Goal: Information Seeking & Learning: Get advice/opinions

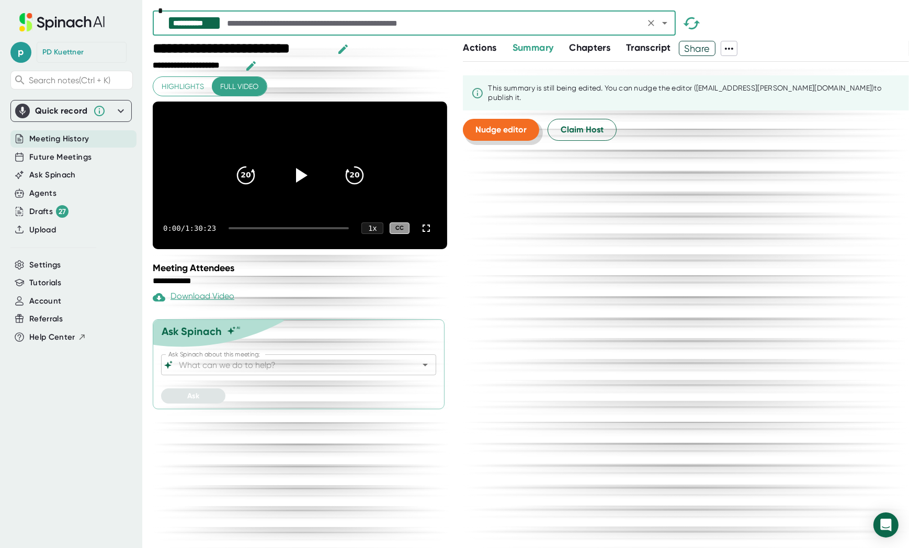
click at [504, 126] on span "Nudge editor" at bounding box center [500, 129] width 51 height 10
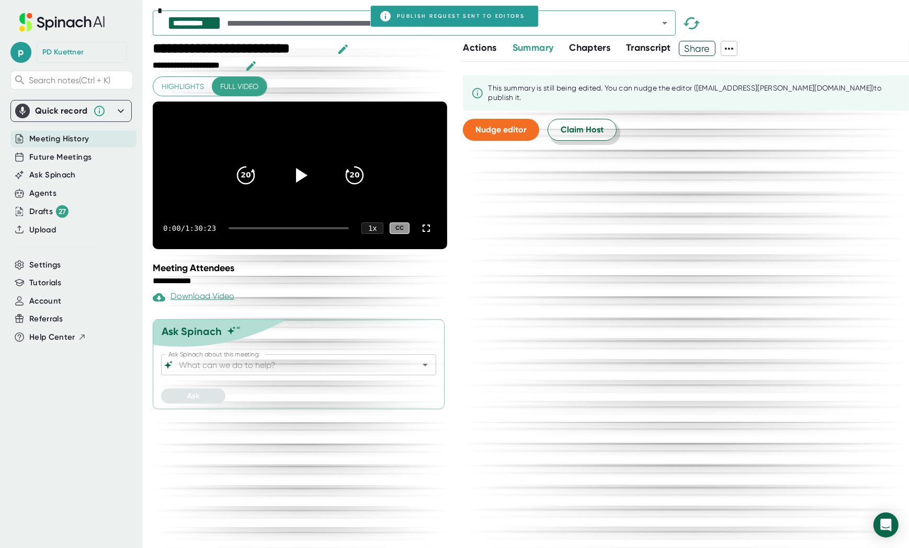
click at [592, 125] on span "Claim Host" at bounding box center [582, 129] width 43 height 13
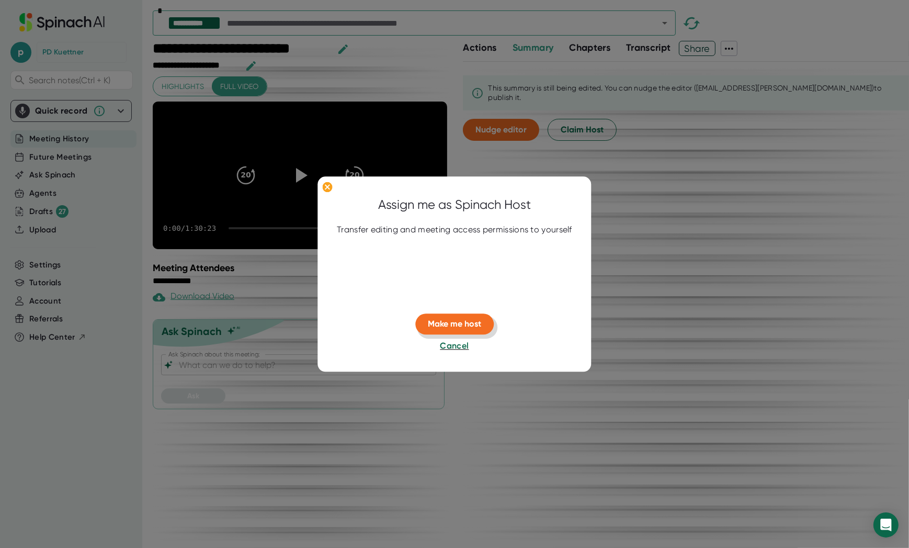
click at [460, 324] on span "Make me host" at bounding box center [454, 324] width 53 height 10
click at [566, 279] on div "Assign me as Spinach Host Transfer editing and meeting access permissions to yo…" at bounding box center [453, 273] width 273 height 195
click at [634, 276] on div at bounding box center [454, 274] width 909 height 548
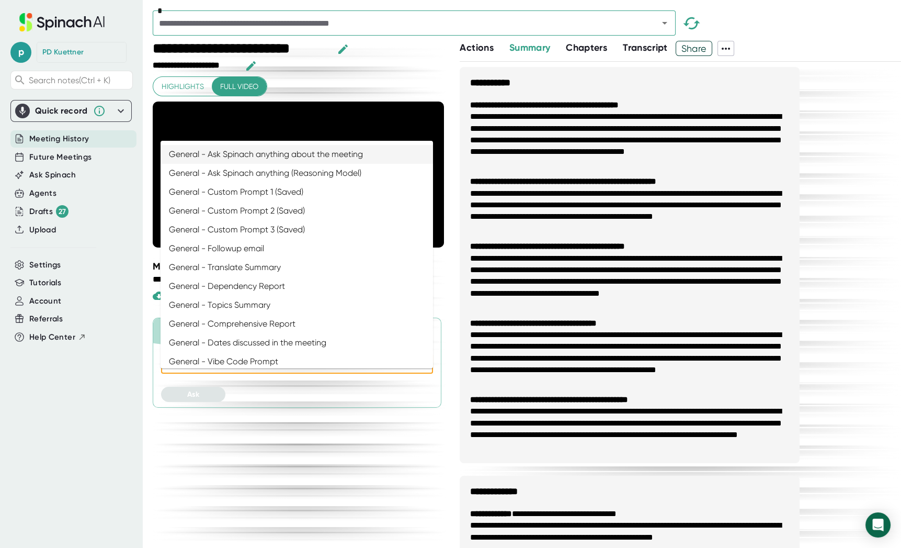
click at [235, 370] on input "Ask Spinach about this meeting:" at bounding box center [288, 363] width 222 height 15
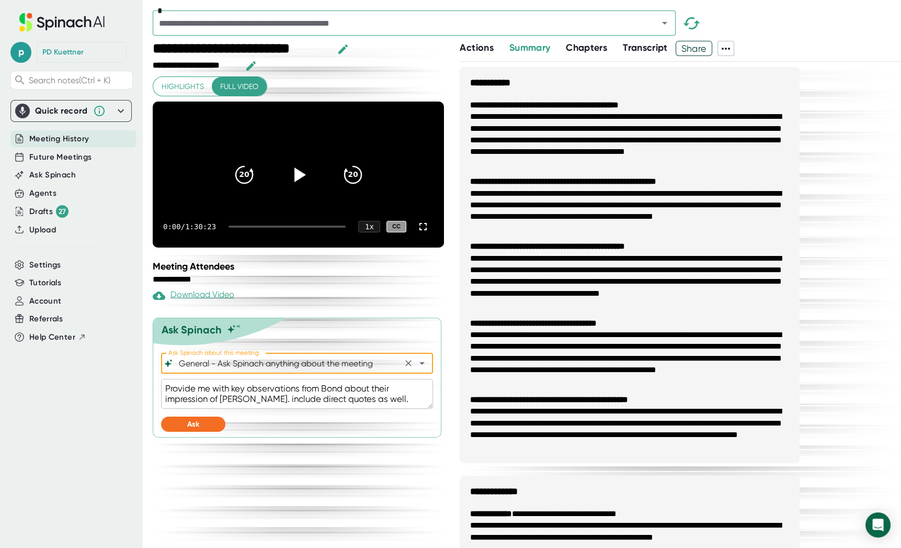
type input "General - Ask Spinach anything about the meeting"
click at [205, 437] on div "Ask Spinach about this meeting: General - Ask Spinach anything about the meetin…" at bounding box center [297, 394] width 272 height 84
click at [214, 431] on button "Ask" at bounding box center [193, 423] width 64 height 15
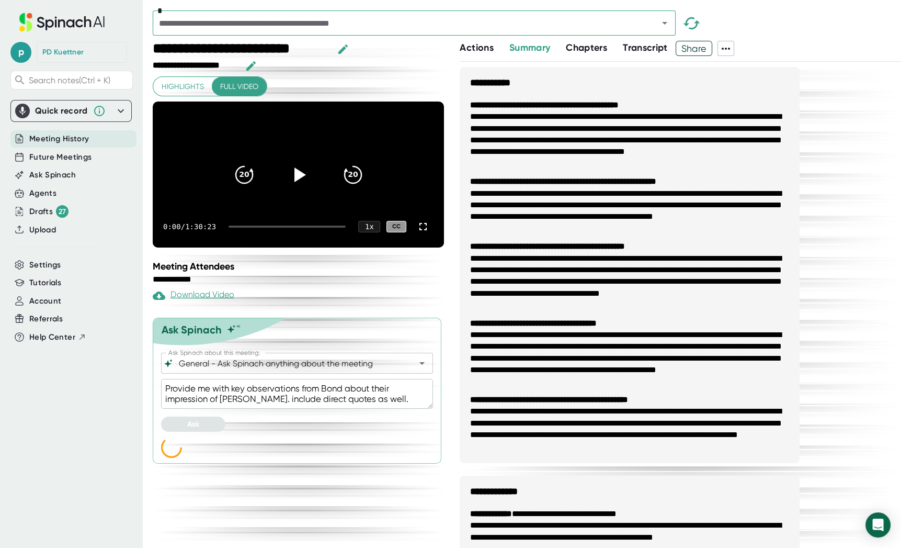
type textarea "x"
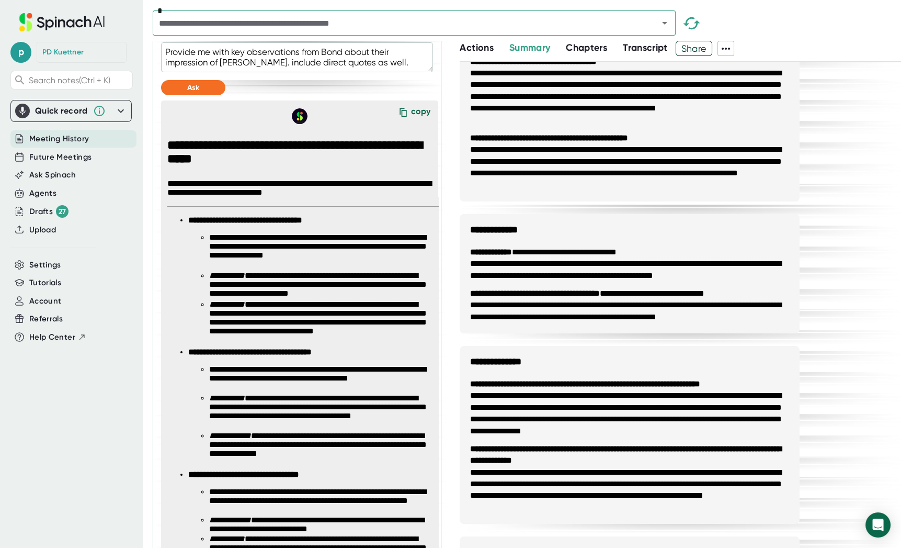
scroll to position [418, 0]
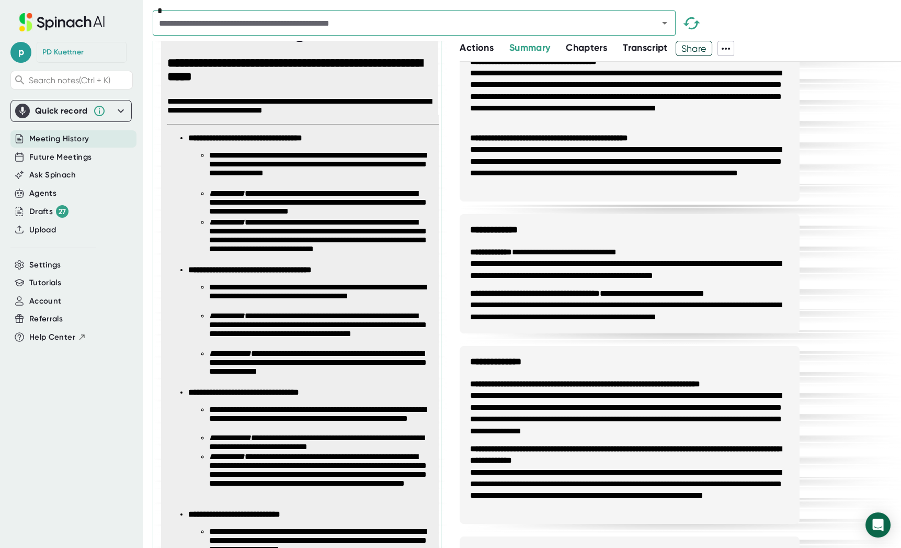
click at [398, 218] on li "**********" at bounding box center [320, 203] width 223 height 29
click at [318, 346] on li "**********" at bounding box center [320, 330] width 223 height 38
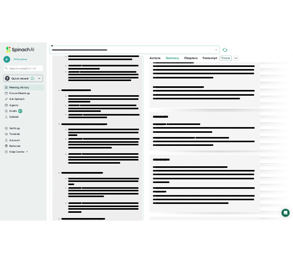
scroll to position [784, 0]
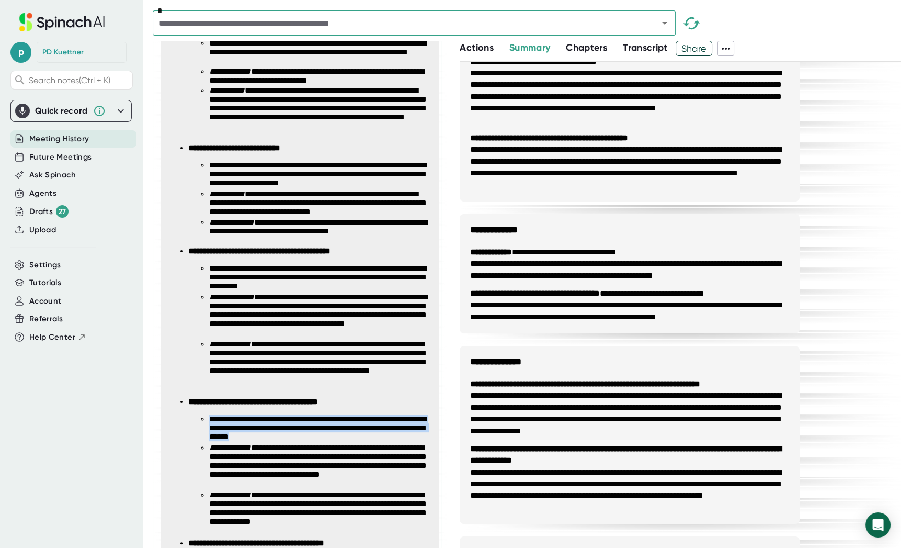
drag, startPoint x: 211, startPoint y: 431, endPoint x: 377, endPoint y: 451, distance: 166.9
click at [377, 443] on li "**********" at bounding box center [320, 428] width 223 height 29
copy li "**********"
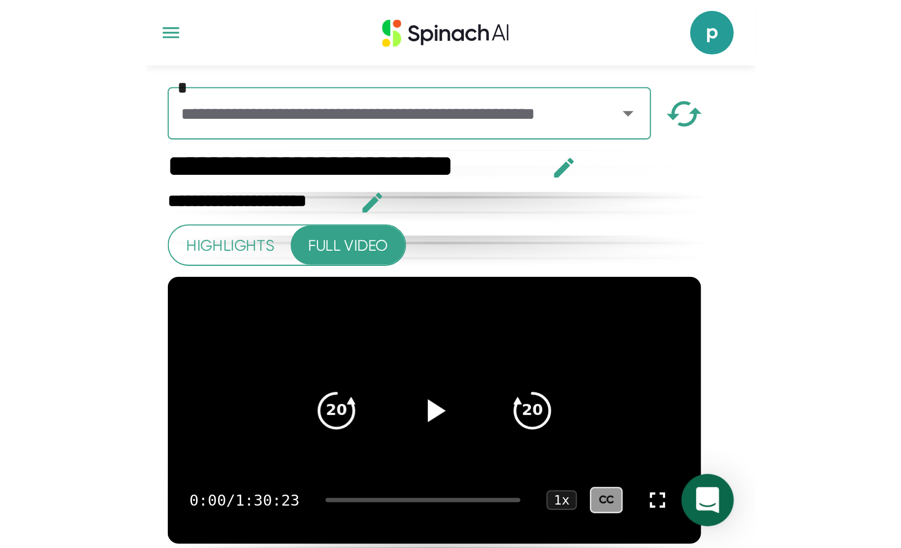
scroll to position [0, 0]
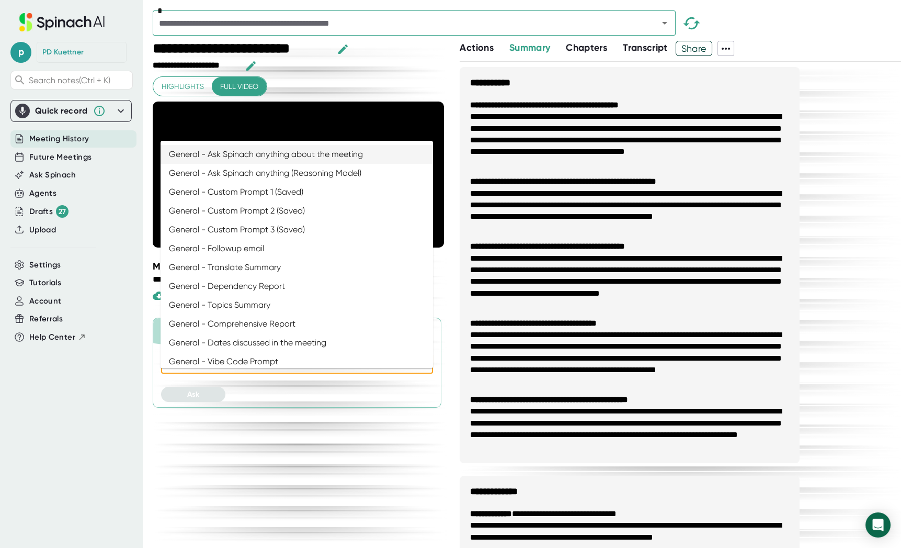
click at [245, 370] on input "Ask Spinach about this meeting:" at bounding box center [288, 363] width 222 height 15
click at [297, 159] on li "General - Ask Spinach anything about the meeting" at bounding box center [297, 154] width 272 height 19
type input "General - Ask Spinach anything about the meeting"
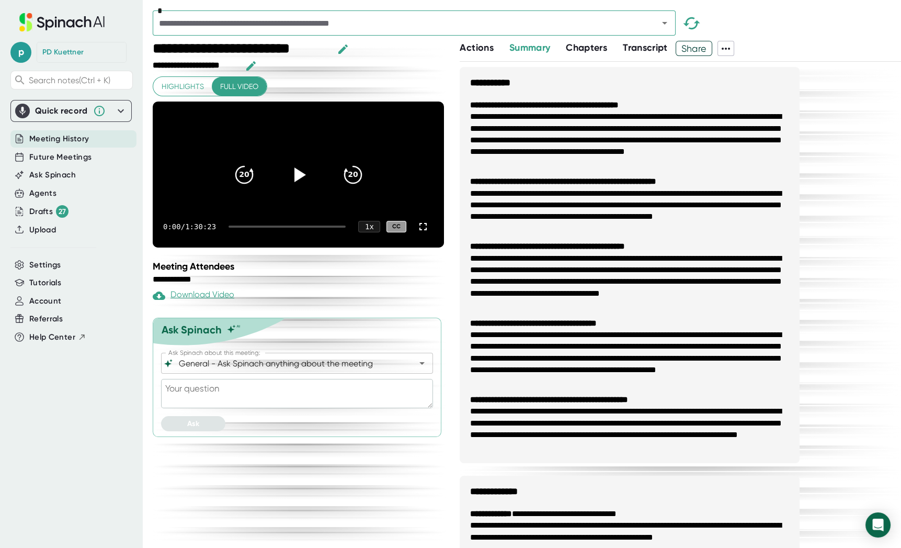
click at [204, 408] on textarea at bounding box center [297, 393] width 272 height 29
type textarea "g"
type textarea "x"
type textarea "gi"
type textarea "x"
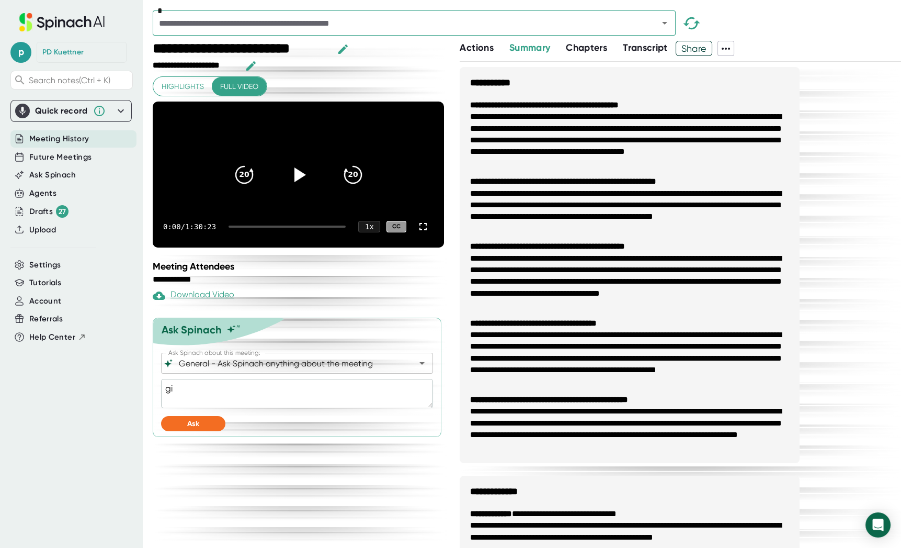
type textarea "giv"
type textarea "x"
type textarea "give"
type textarea "x"
type textarea "give"
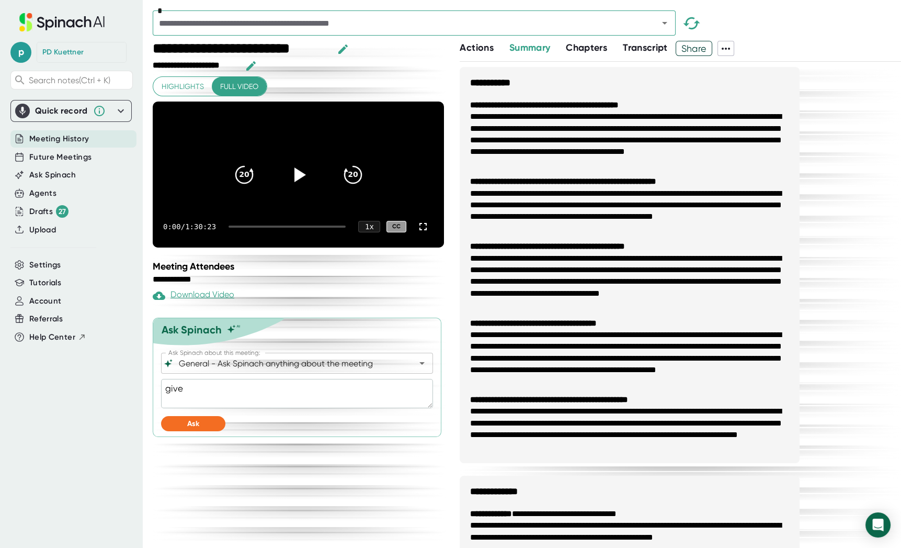
type textarea "x"
type textarea "give m"
type textarea "x"
type textarea "give me"
type textarea "x"
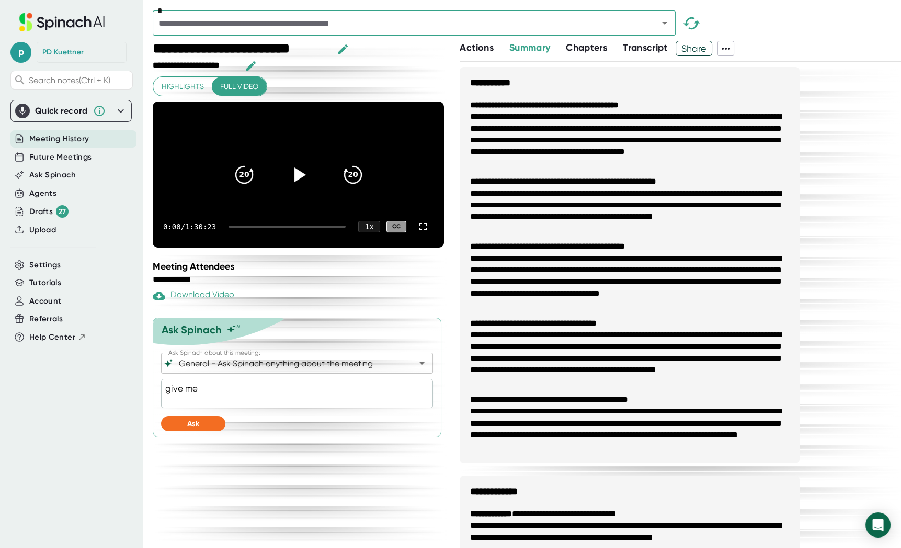
type textarea "give me"
type textarea "x"
type textarea "give me s"
type textarea "x"
type textarea "give me so"
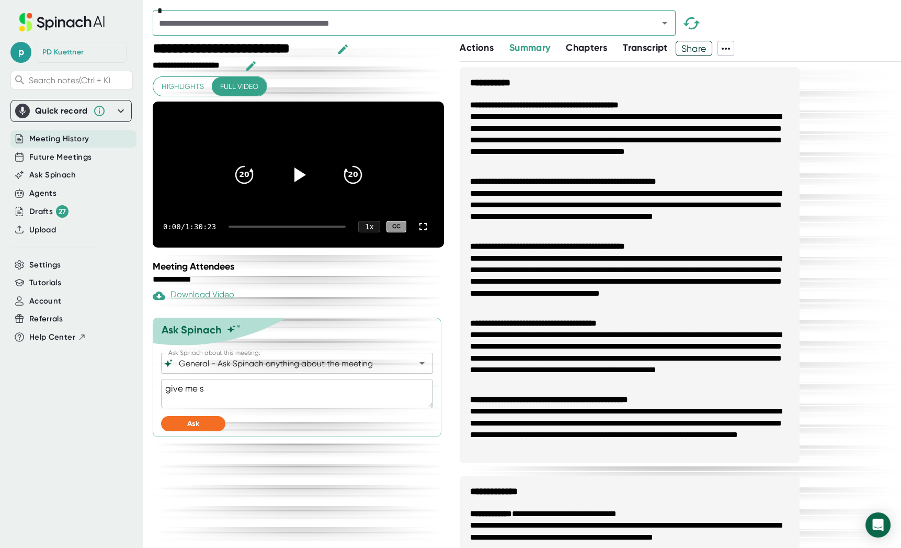
type textarea "x"
type textarea "give me som"
type textarea "x"
type textarea "give me some"
type textarea "x"
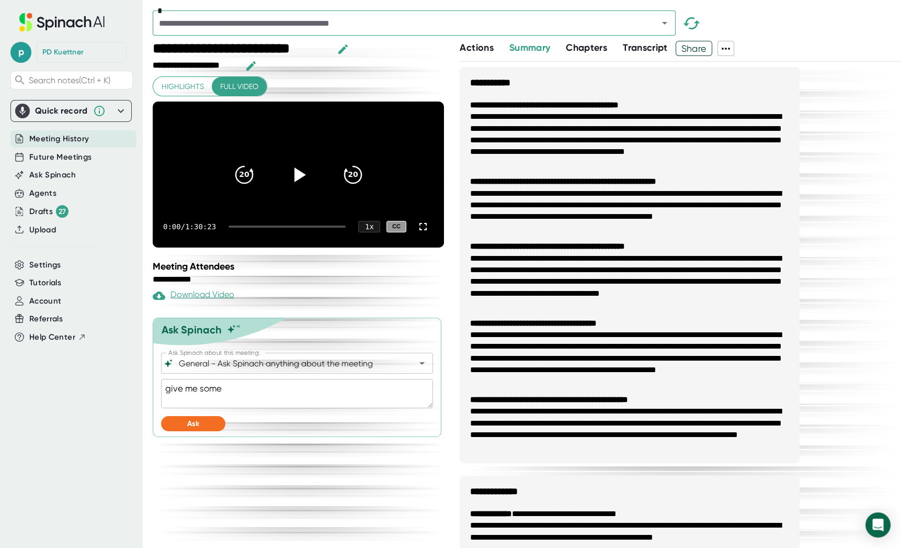
type textarea "give me some"
type textarea "x"
type textarea "give me some q"
type textarea "x"
type textarea "give me some qu"
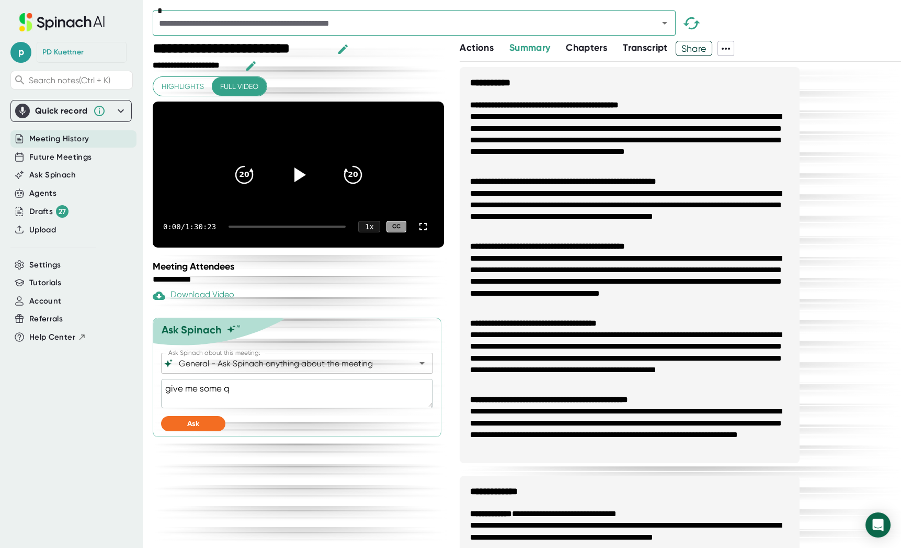
type textarea "x"
type textarea "give me some qut"
type textarea "x"
type textarea "give me some qute"
type textarea "x"
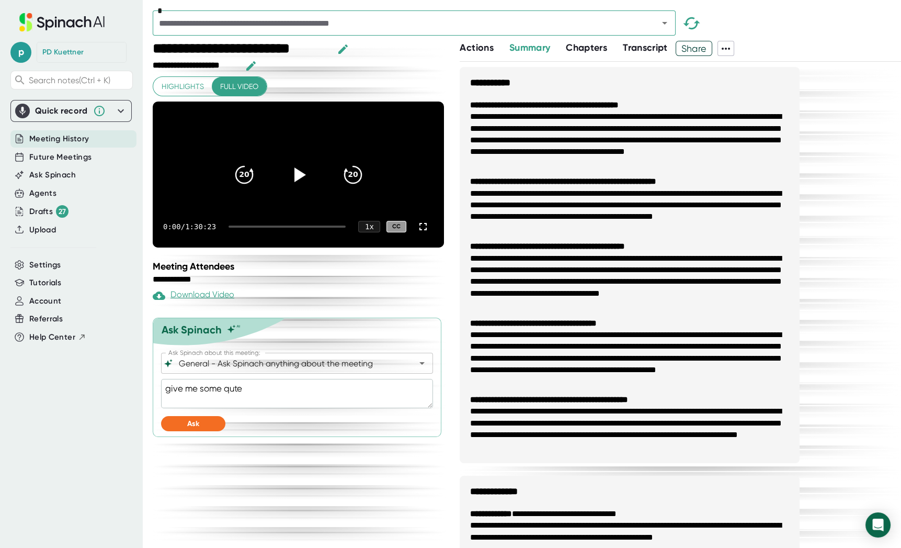
type textarea "give me some qut"
type textarea "x"
type textarea "give me some qu"
type textarea "x"
type textarea "give me some q"
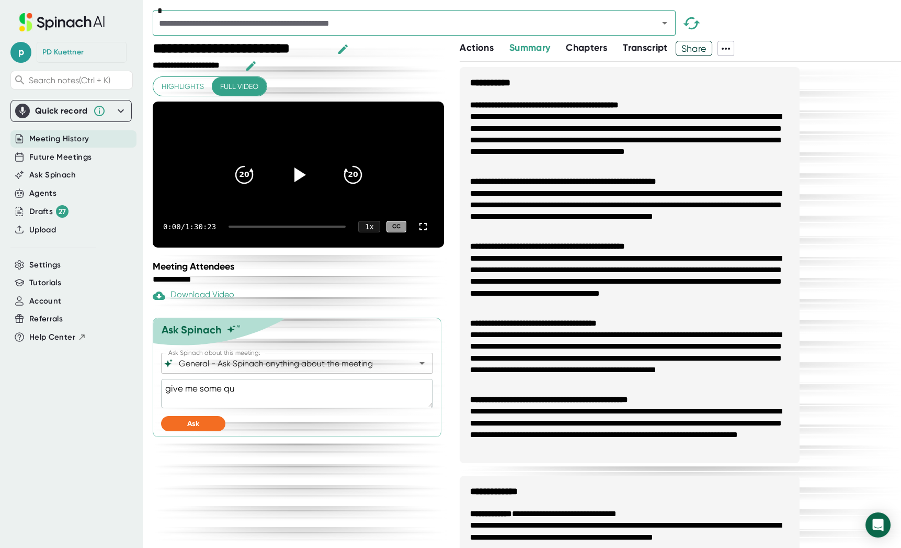
type textarea "x"
type textarea "give me some"
type textarea "x"
type textarea "give me some s"
type textarea "x"
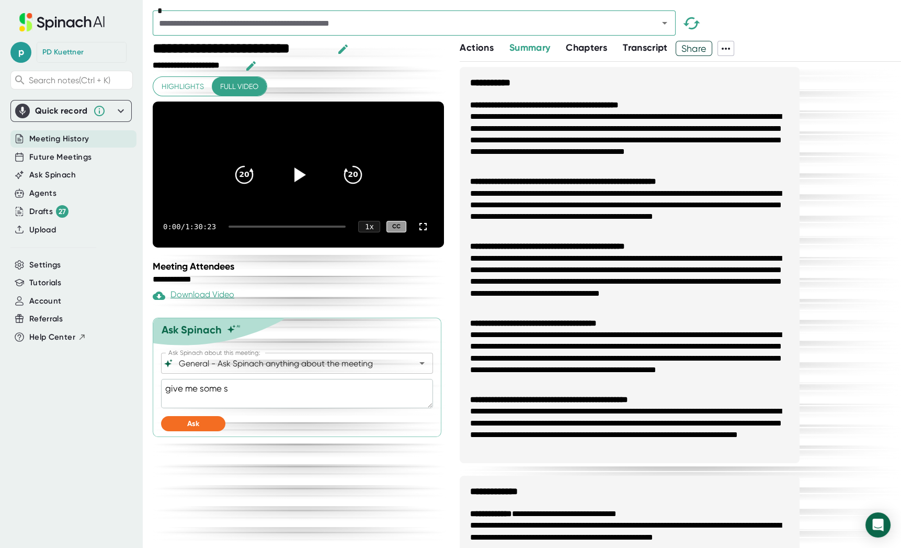
type textarea "give me some so"
type textarea "x"
type textarea "give me some s"
type textarea "x"
type textarea "give me some"
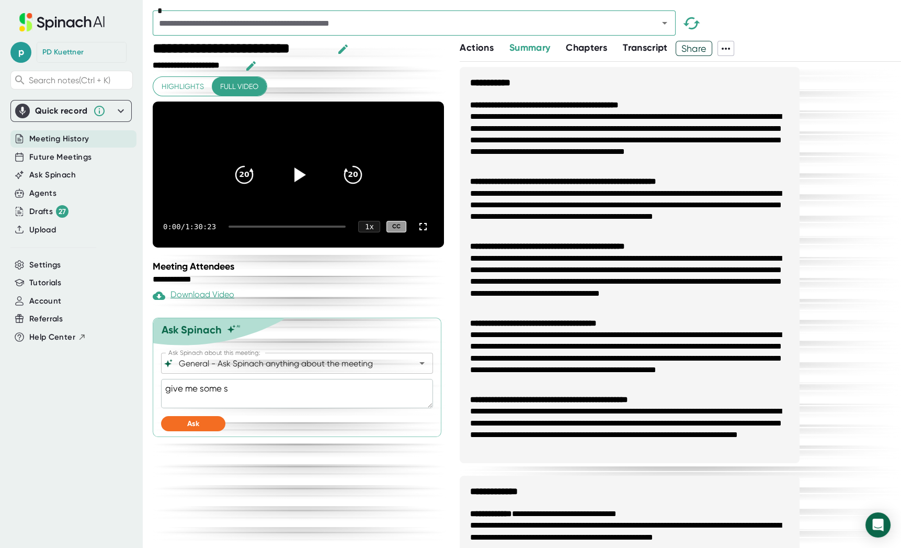
type textarea "x"
type textarea "give me some d"
type textarea "x"
type textarea "give me some di"
type textarea "x"
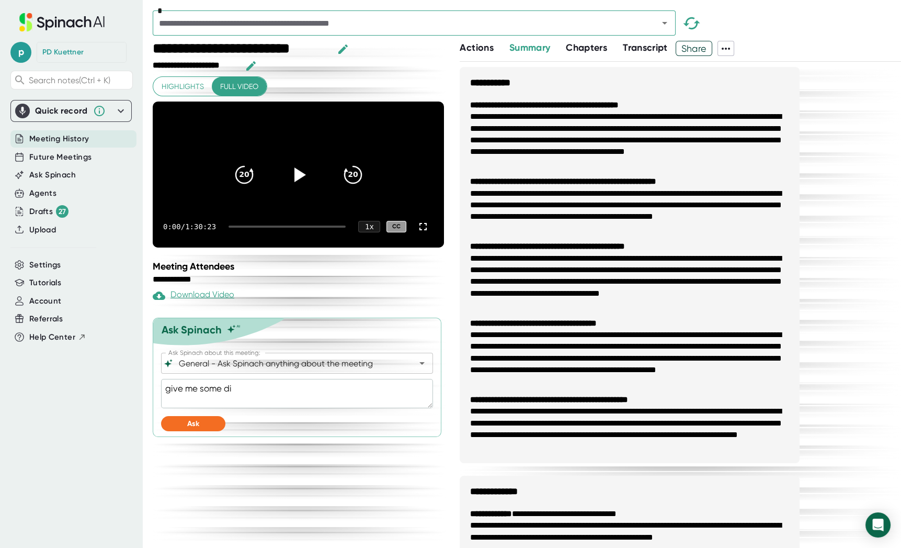
type textarea "give me some dir"
type textarea "x"
type textarea "give me some dire"
type textarea "x"
type textarea "give me some direc"
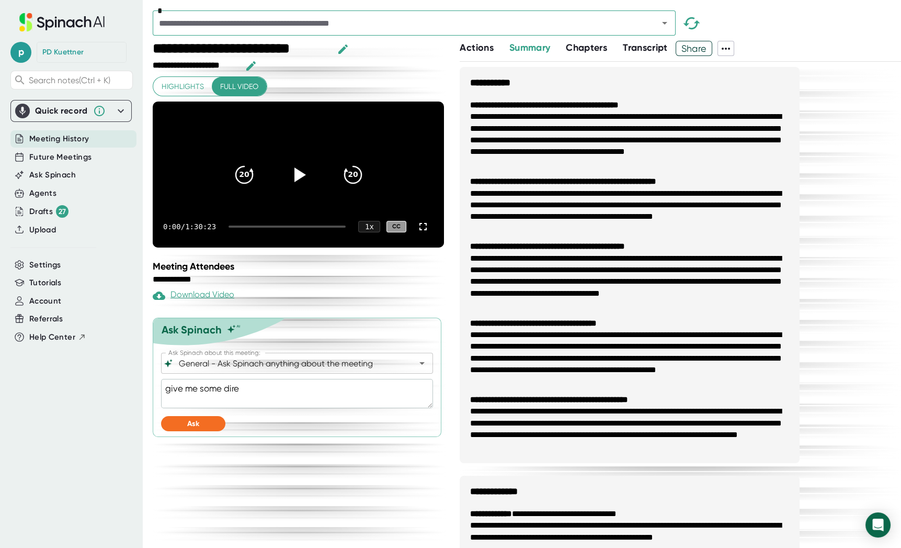
type textarea "x"
type textarea "give me some direct"
type textarea "x"
type textarea "give me some direct"
type textarea "x"
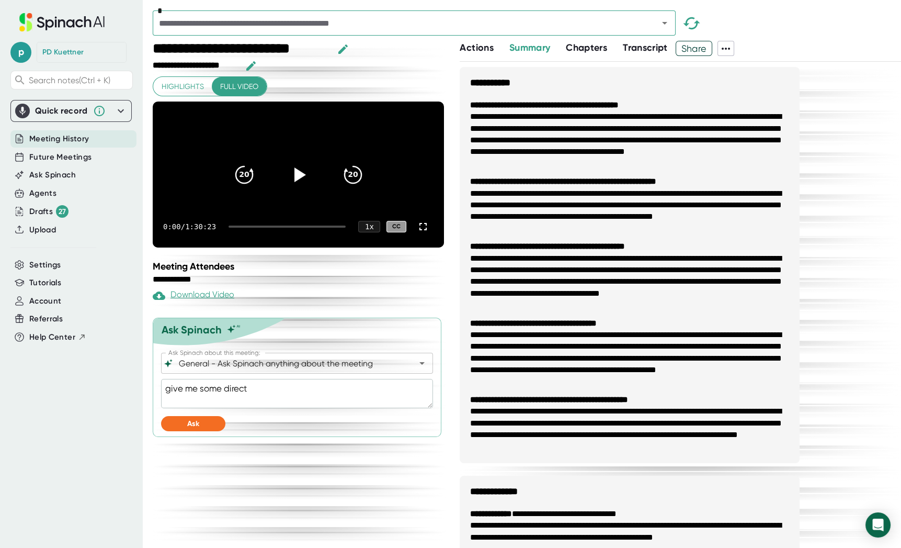
type textarea "give me some direct o"
type textarea "x"
type textarea "give me some direct ob"
type textarea "x"
type textarea "give me some direct obs"
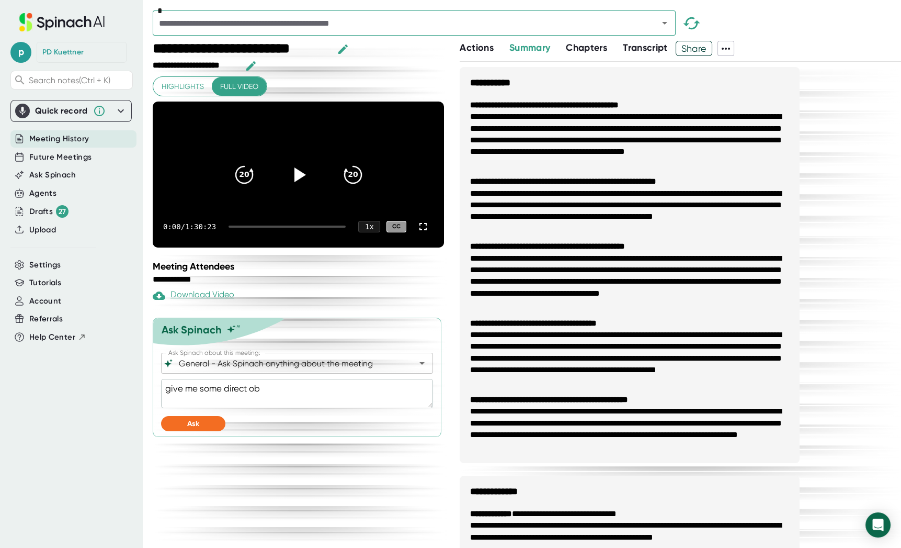
type textarea "x"
type textarea "give me some direct obse"
type textarea "x"
type textarea "give me some direct obser"
type textarea "x"
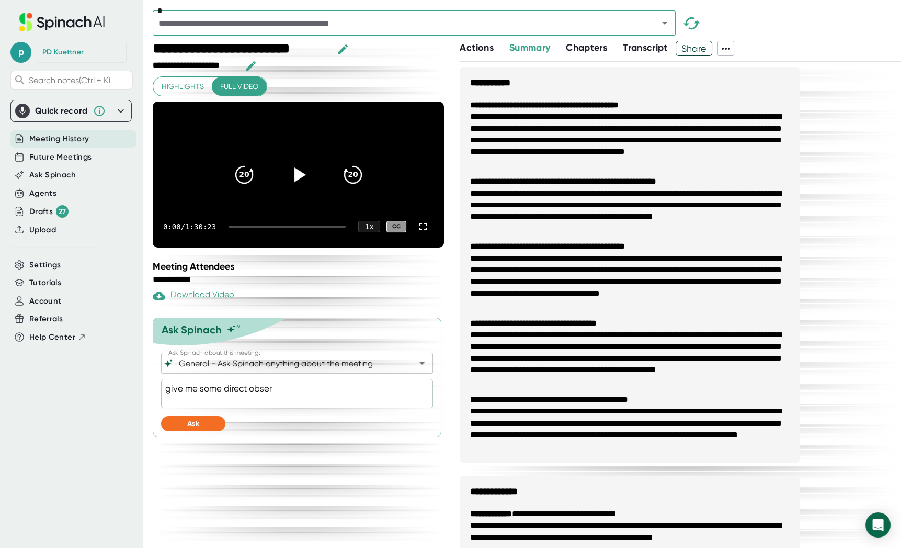
type textarea "give me some direct observ"
type textarea "x"
type textarea "give me some direct observa"
type textarea "x"
type textarea "give me some direct observat"
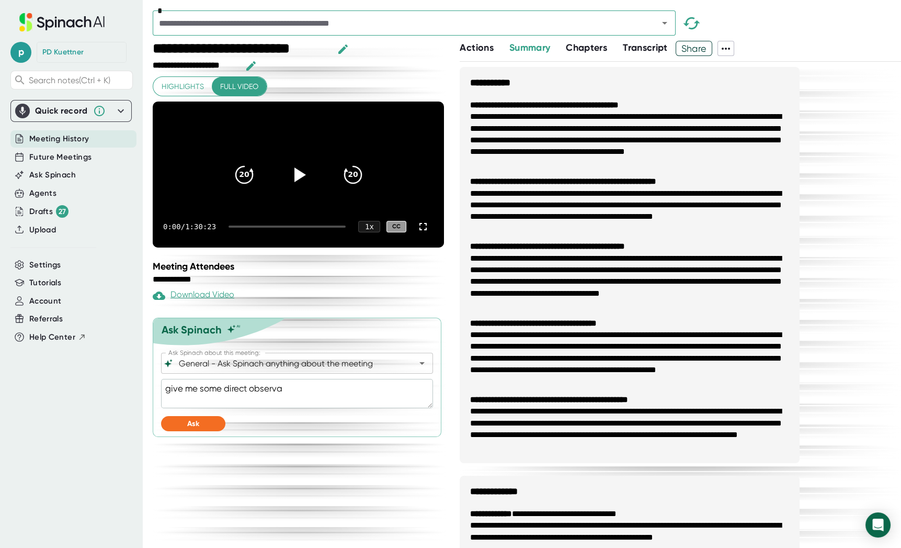
type textarea "x"
type textarea "give me some direct observati"
type textarea "x"
type textarea "give me some direct observatio"
type textarea "x"
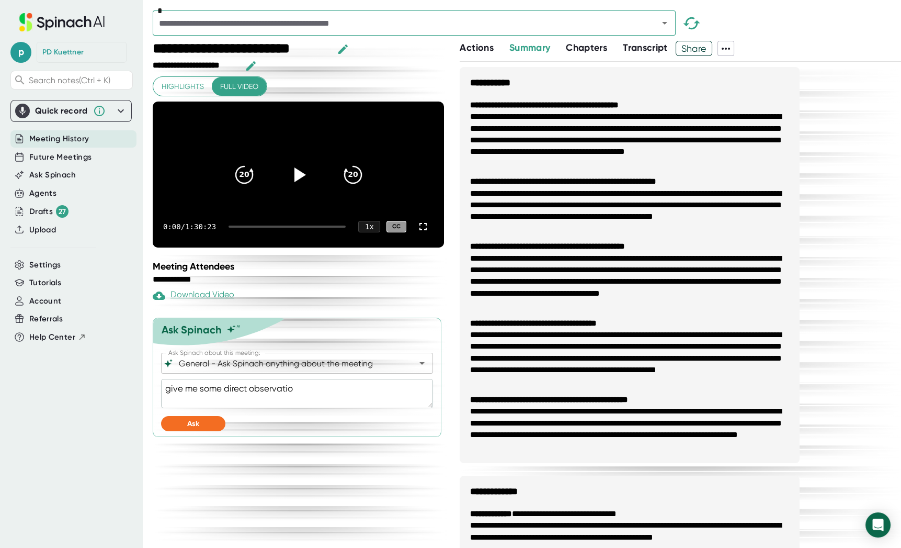
type textarea "give me some direct observation"
type textarea "x"
type textarea "give me some direct observations"
type textarea "x"
type textarea "give me some direct observations"
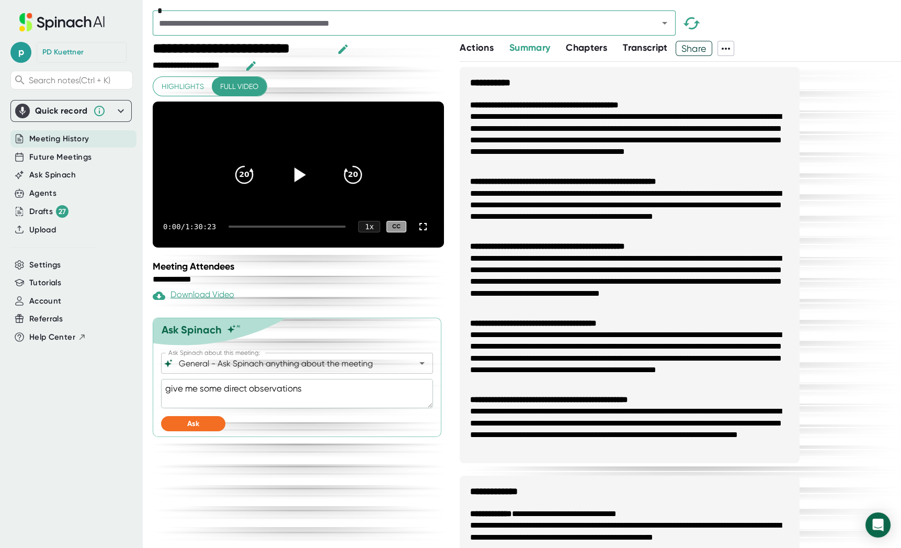
type textarea "x"
type textarea "give me some direct observations f"
type textarea "x"
type textarea "give me some direct observations fr"
type textarea "x"
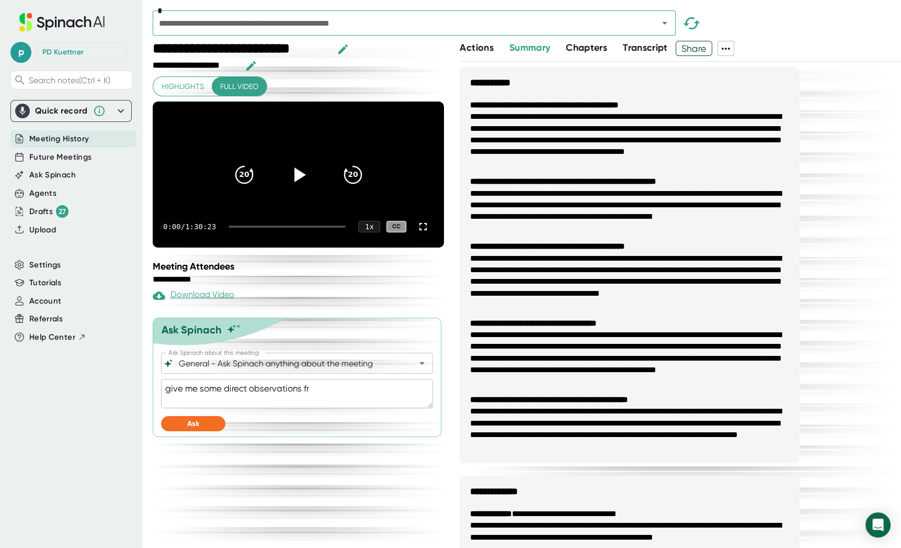
type textarea "give me some direct observations fro"
type textarea "x"
type textarea "give me some direct observations from"
type textarea "x"
type textarea "give me some direct observations from"
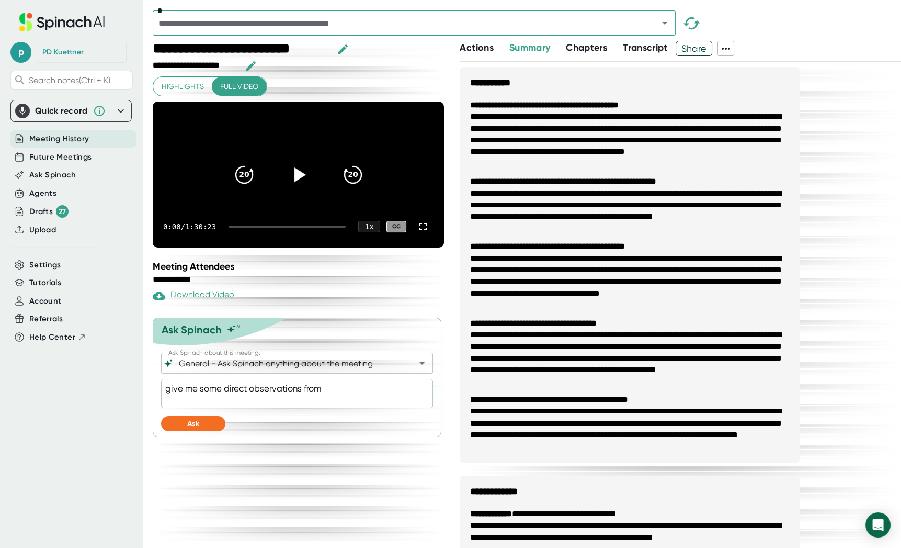
type textarea "x"
type textarea "give me some direct observations from t"
type textarea "x"
type textarea "give me some direct observations from th"
type textarea "x"
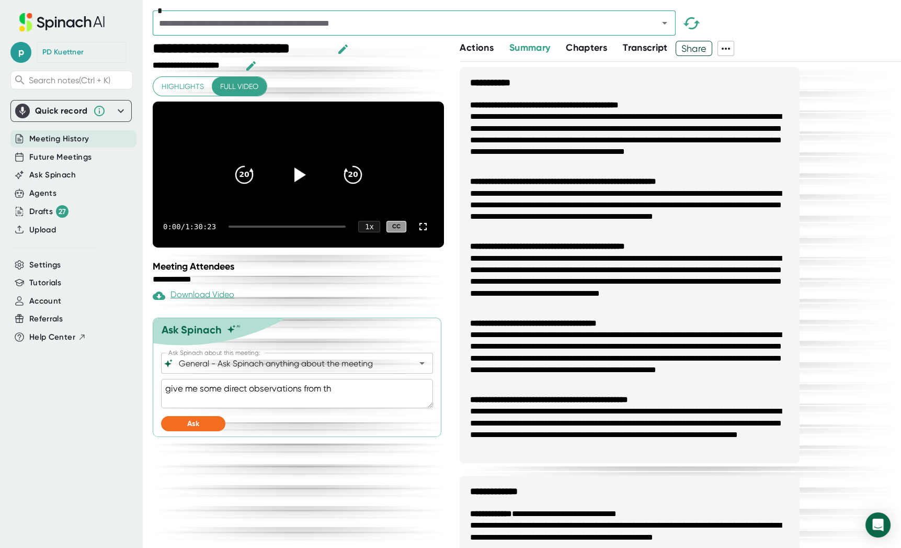
type textarea "give me some direct observations from the"
type textarea "x"
type textarea "give me some direct observations from the"
type textarea "x"
type textarea "give me some direct observations from the m"
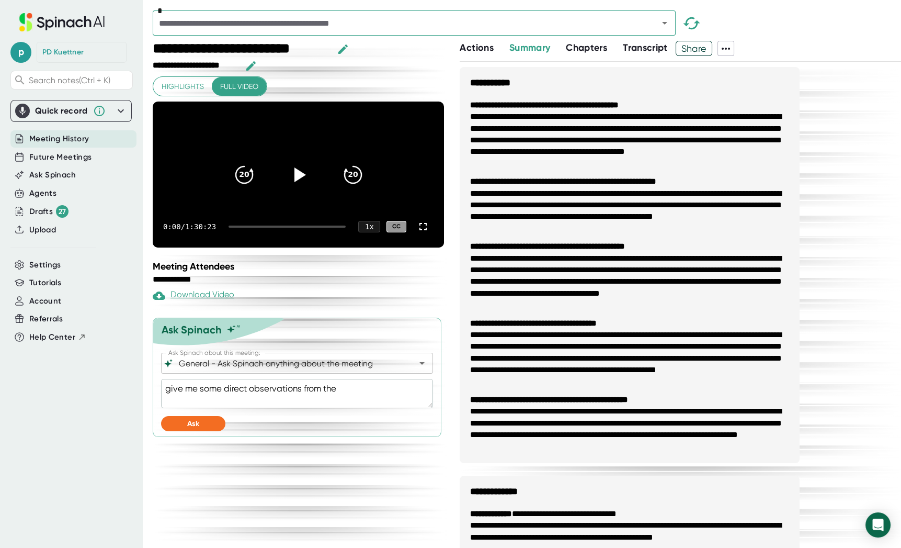
type textarea "x"
type textarea "give me some direct observations from the me"
type textarea "x"
type textarea "give me some direct observations from the mee"
type textarea "x"
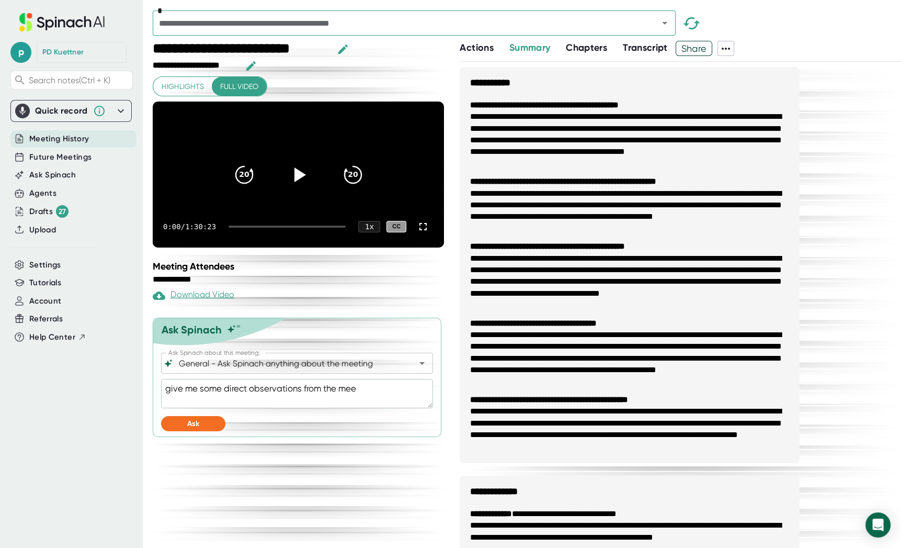
type textarea "give me some direct observations from the meet"
type textarea "x"
type textarea "give me some direct observations from the meeti"
type textarea "x"
type textarea "give me some direct observations from the meetin"
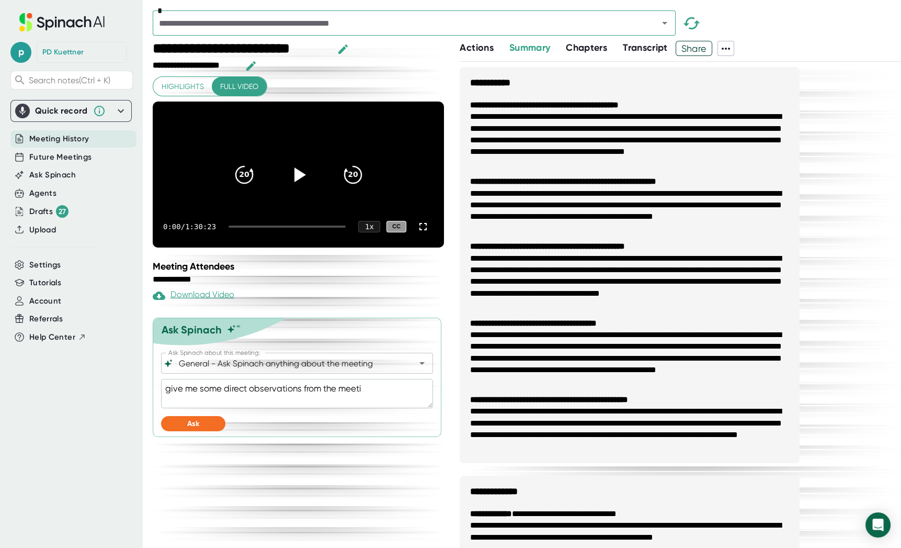
type textarea "x"
type textarea "give me some direct observations from the meeting"
type textarea "x"
type textarea "give me some direct observations from the meeting"
type textarea "x"
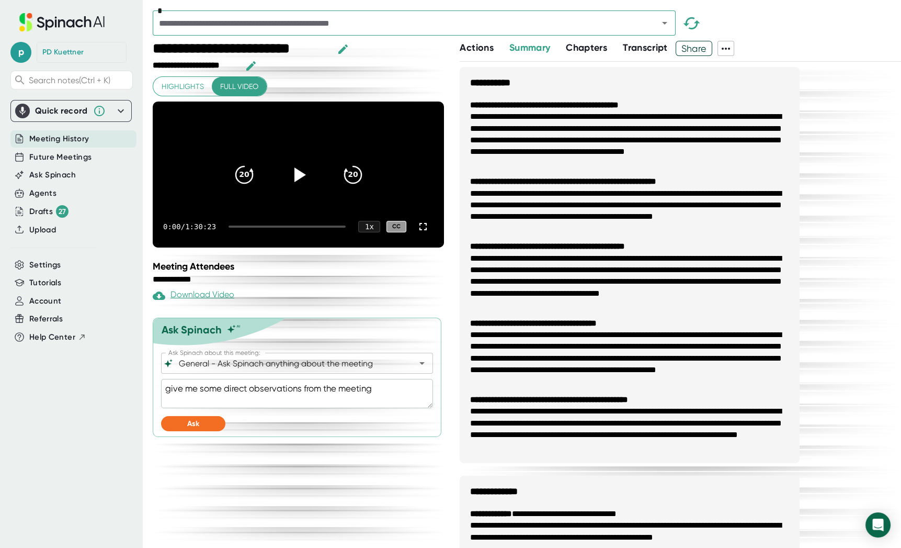
type textarea "give me some direct observations from the meeting a"
type textarea "x"
type textarea "give me some direct observations from the meeting ab"
type textarea "x"
type textarea "give me some direct observations from the meeting abo"
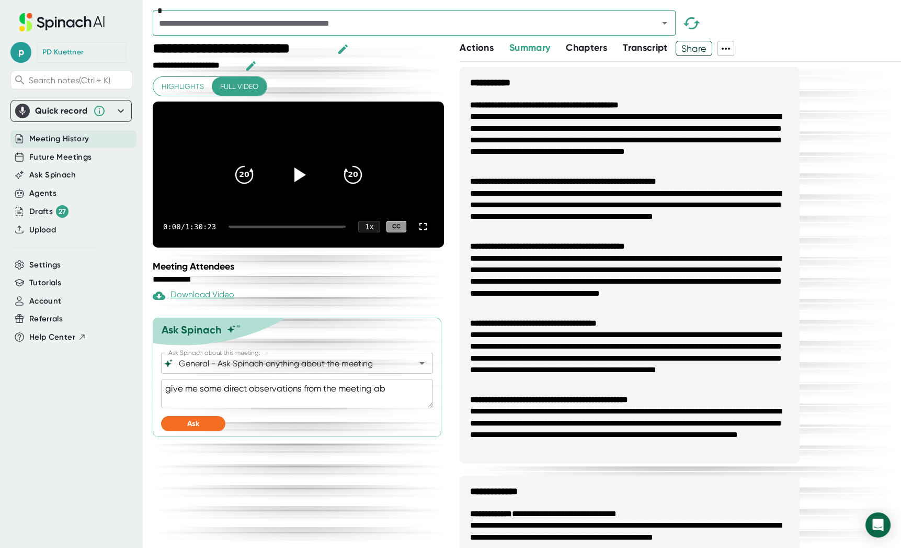
type textarea "x"
type textarea "give me some direct observations from the meeting abou"
type textarea "x"
type textarea "give me some direct observations from the meeting about"
type textarea "x"
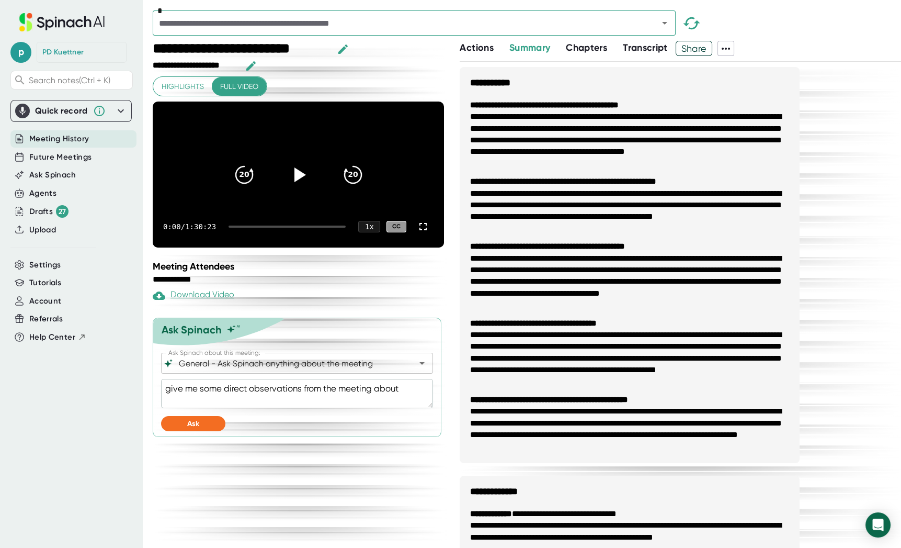
type textarea "give me some direct observations from the meeting about"
type textarea "x"
type textarea "give me some direct observations from the meeting about h"
type textarea "x"
type textarea "give me some direct observations from the meeting about ho"
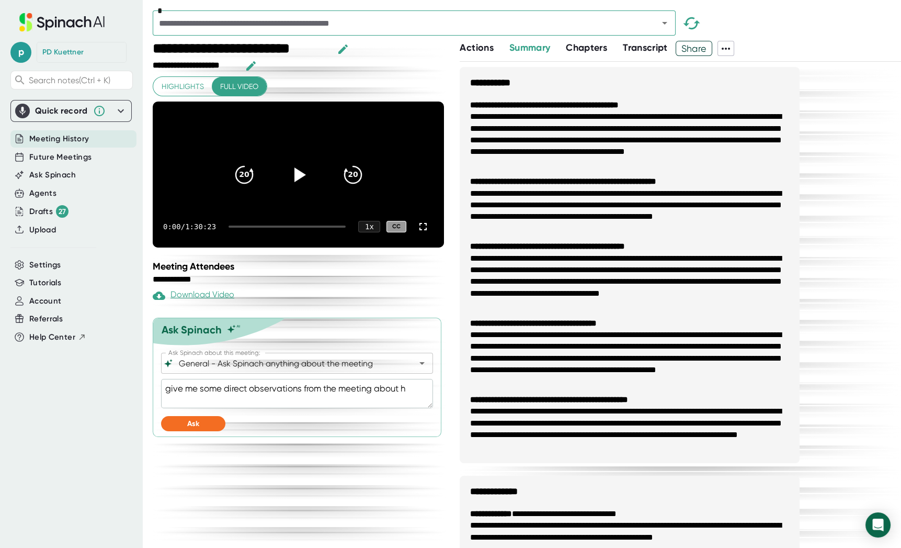
type textarea "x"
type textarea "give me some direct observations from the meeting about how"
type textarea "x"
type textarea "give me some direct observations from the meeting about how"
type textarea "x"
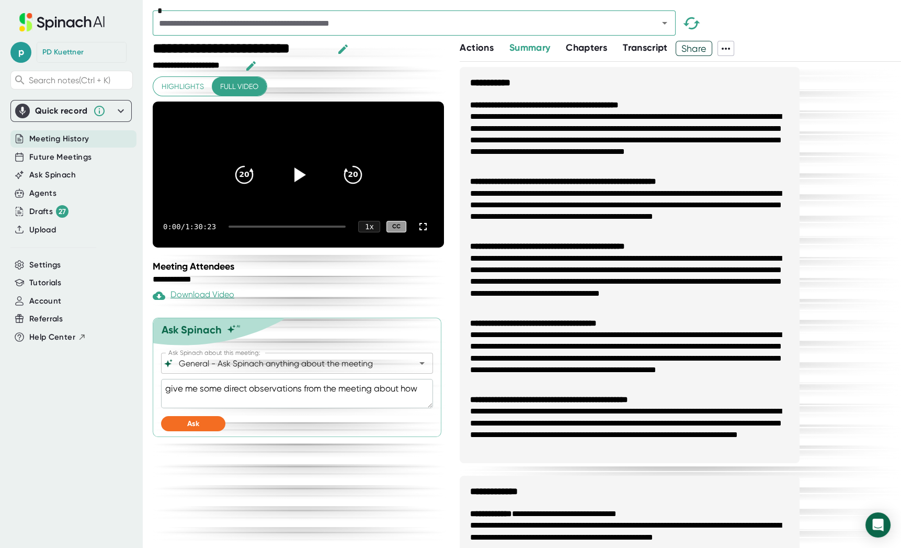
type textarea "give me some direct observations from the meeting about how B"
type textarea "x"
type textarea "give me some direct observations from the meeting about how [PERSON_NAME]"
type textarea "x"
type textarea "give me some direct observations from the meeting about how [PERSON_NAME]"
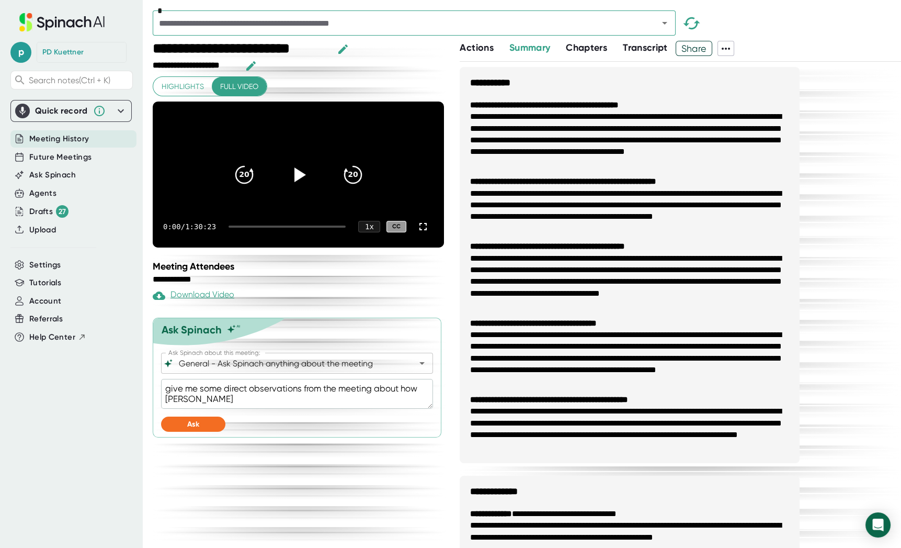
type textarea "x"
type textarea "give me some direct observations from the meeting about how [PERSON_NAME]"
type textarea "x"
type textarea "give me some direct observations from the meeting about how [PERSON_NAME]"
type textarea "x"
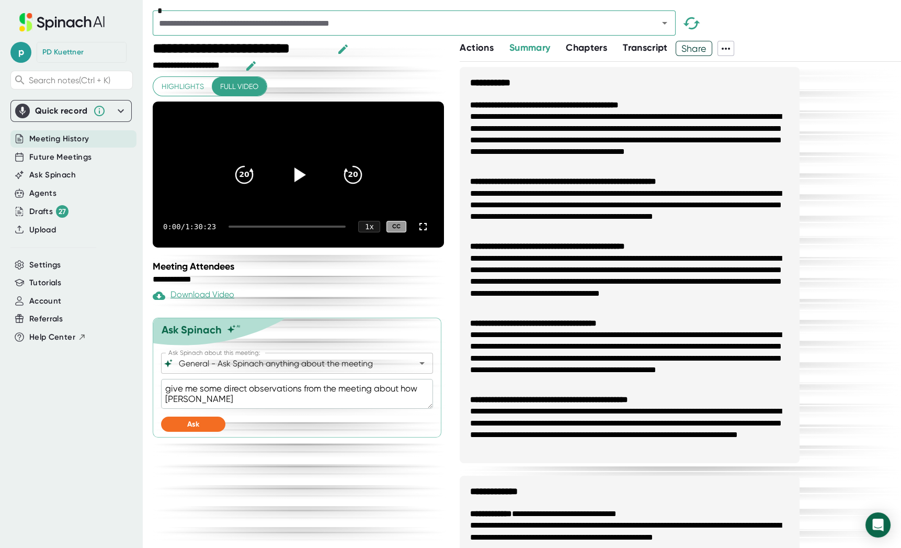
type textarea "give me some direct observations from the meeting about how Bond r"
type textarea "x"
type textarea "give me some direct observations from the meeting about how [PERSON_NAME] re"
type textarea "x"
type textarea "give me some direct observations from the meeting about how [PERSON_NAME] res"
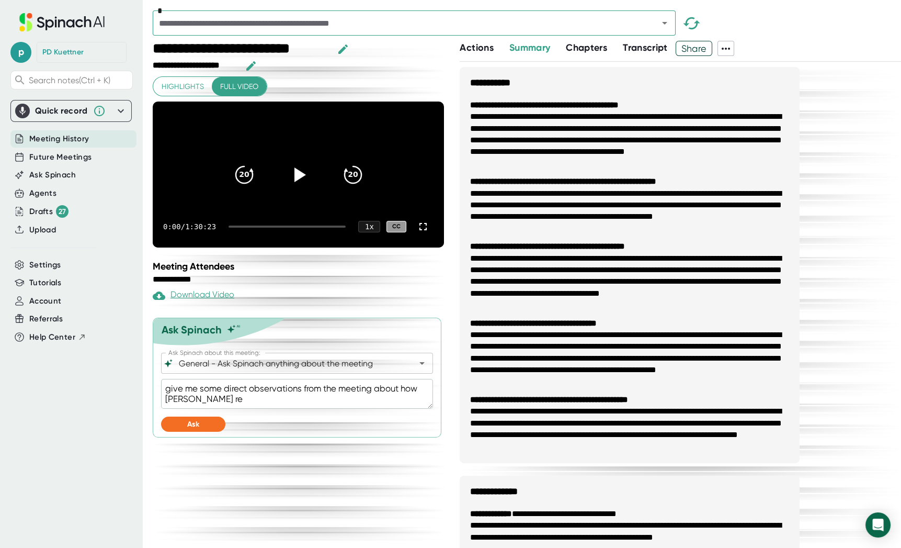
type textarea "x"
type textarea "give me some direct observations from the meeting about how [PERSON_NAME] resp"
type textarea "x"
type textarea "give me some direct observations from the meeting about how [PERSON_NAME] respo"
type textarea "x"
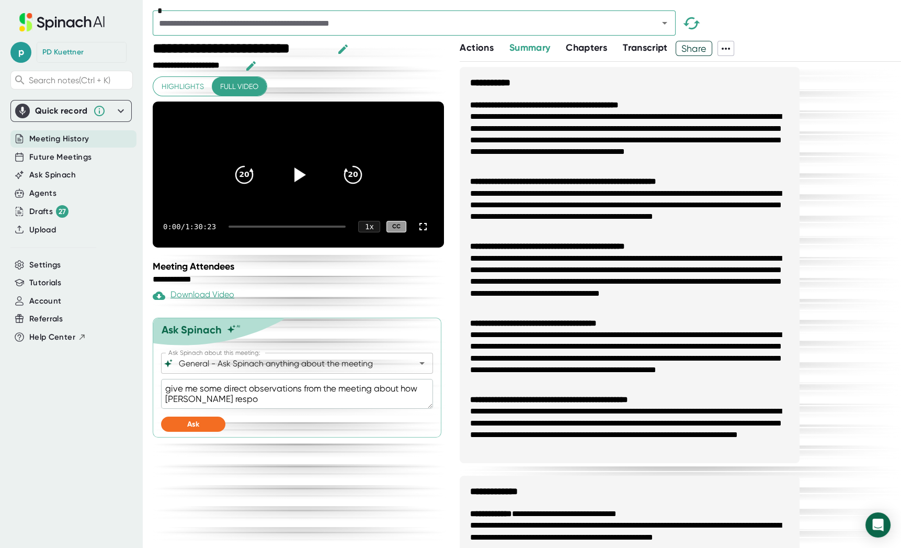
type textarea "give me some direct observations from the meeting about how [PERSON_NAME] respon"
type textarea "x"
type textarea "give me some direct observations from the meeting about how [PERSON_NAME] respo…"
type textarea "x"
type textarea "give me some direct observations from the meeting about how [PERSON_NAME] respo…"
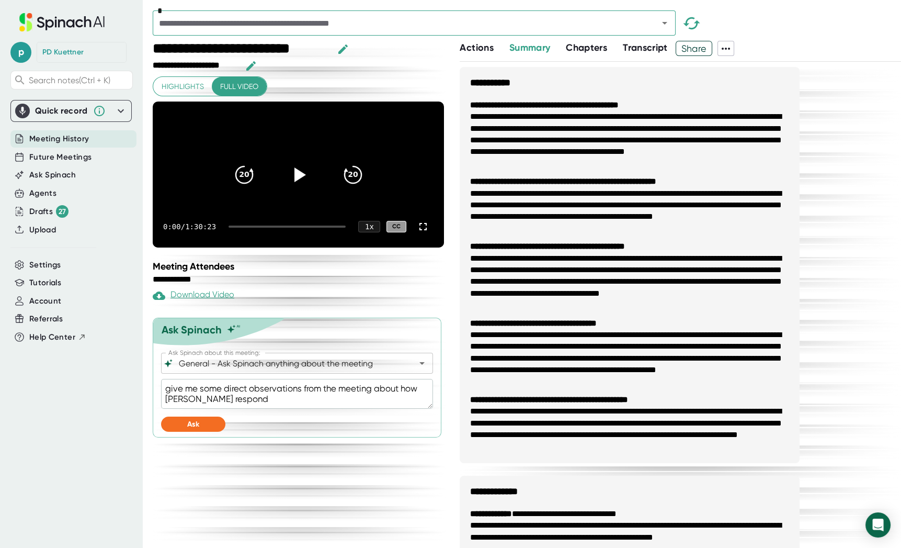
type textarea "x"
type textarea "give me some direct observations from the meeting about how [PERSON_NAME] respo…"
type textarea "x"
type textarea "give me some direct observations from the meeting about how [PERSON_NAME] respon"
type textarea "x"
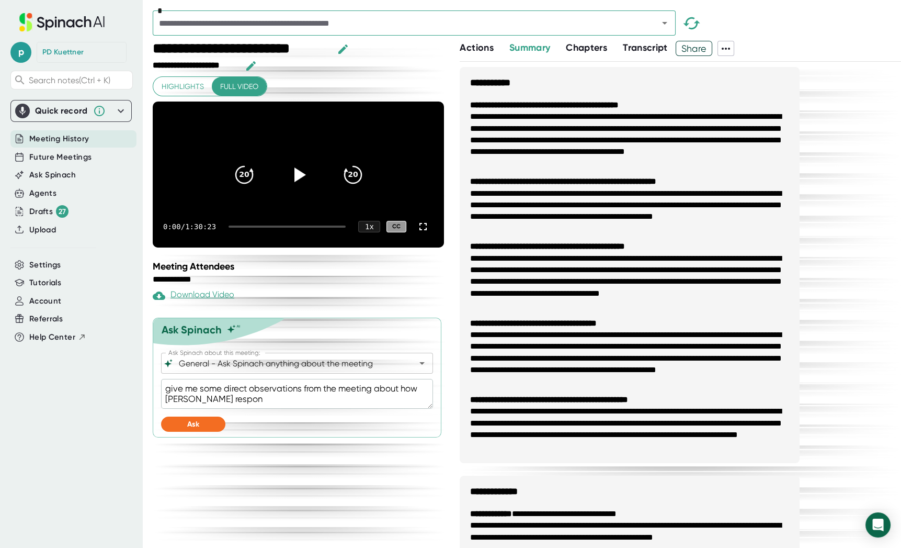
type textarea "give me some direct observations from the meeting about how [PERSON_NAME] respo"
type textarea "x"
type textarea "give me some direct observations from the meeting about how [PERSON_NAME] resp"
type textarea "x"
type textarea "give me some direct observations from the meeting about how [PERSON_NAME] res"
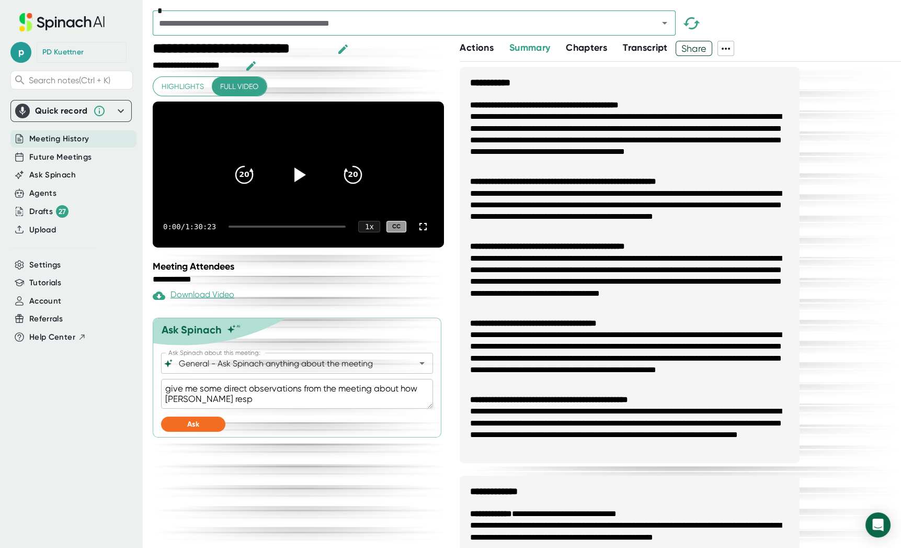
type textarea "x"
type textarea "give me some direct observations from the meeting about how [PERSON_NAME] re"
type textarea "x"
type textarea "give me some direct observations from the meeting about how Bond r"
type textarea "x"
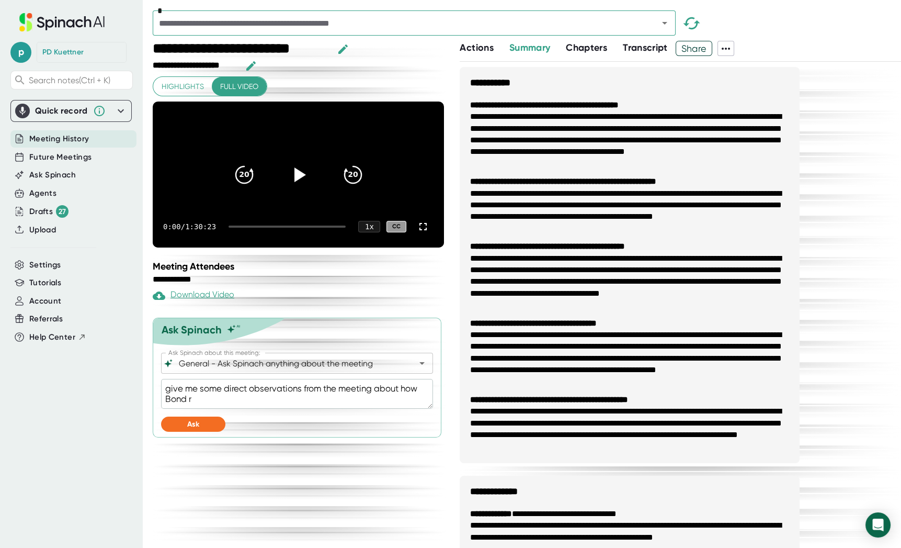
type textarea "give me some direct observations from the meeting about how [PERSON_NAME]"
type textarea "x"
type textarea "give me some direct observations from the meeting about how [PERSON_NAME]"
type textarea "x"
drag, startPoint x: 379, startPoint y: 406, endPoint x: 435, endPoint y: 405, distance: 56.5
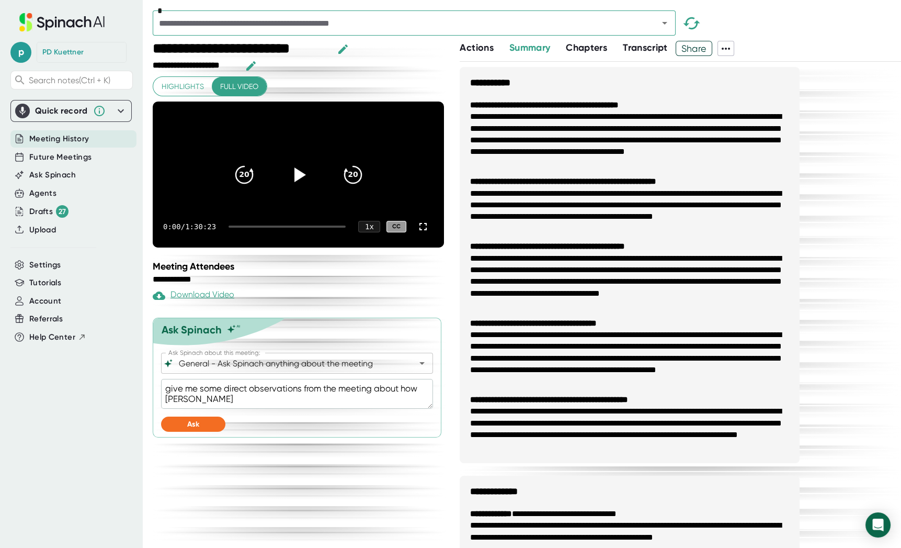
click at [435, 405] on div "Ask Spinach Ask Spinach about this meeting: General - Ask Spinach anything abou…" at bounding box center [297, 377] width 289 height 120
type textarea "give me some direct observations from the meeting aBond"
type textarea "x"
type textarea "give me some direct observations from the meeting abBond"
type textarea "x"
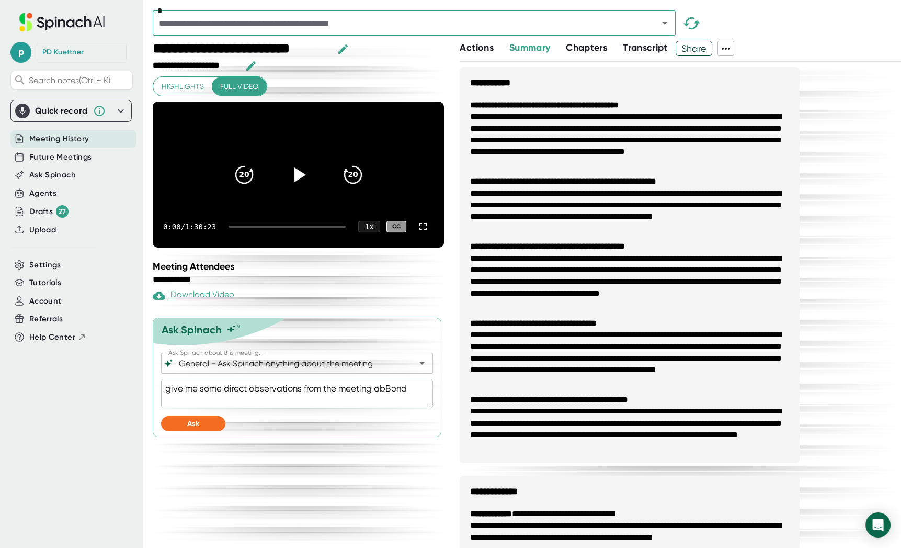
type textarea "give me some direct observations from the meeting aboBond"
type textarea "x"
type textarea "give me some direct observations from the meeting abouBond"
type textarea "x"
type textarea "give me some direct observations from the meeting aboutBond"
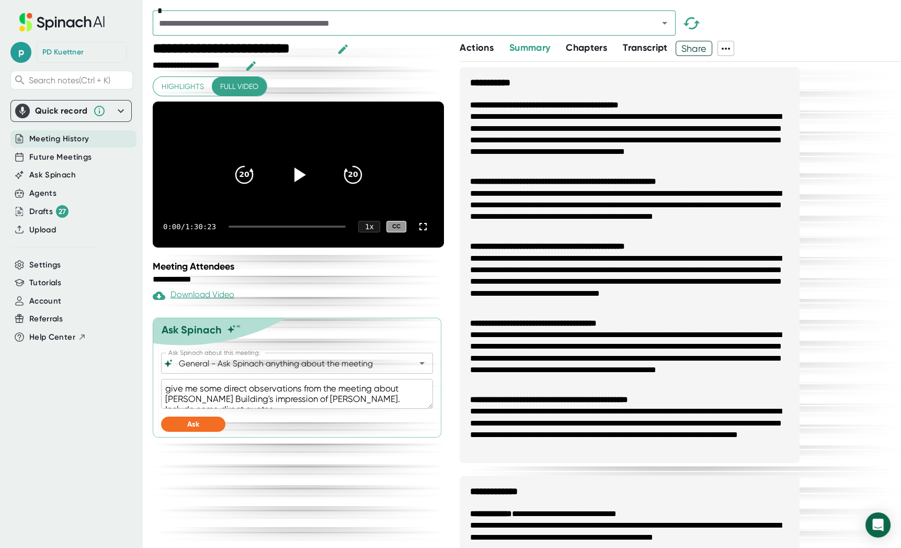
drag, startPoint x: 164, startPoint y: 424, endPoint x: 168, endPoint y: 435, distance: 11.9
click at [164, 408] on textarea "give me some direct observations from the meeting about [PERSON_NAME] Building'…" at bounding box center [297, 394] width 272 height 30
click at [168, 431] on button "Ask" at bounding box center [193, 423] width 64 height 15
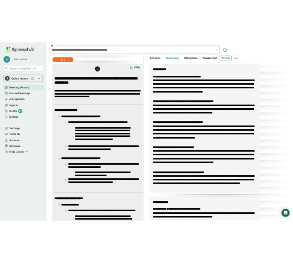
scroll to position [418, 0]
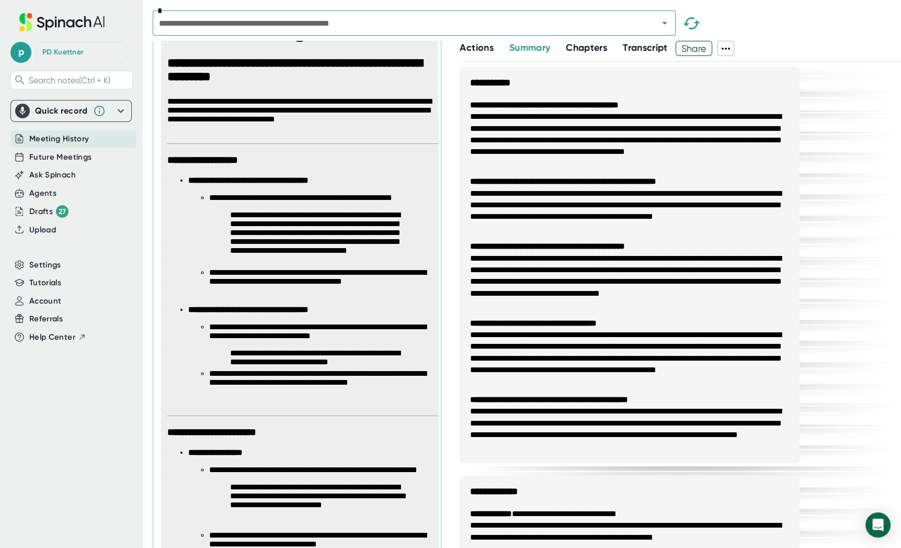
click at [211, 287] on li "**********" at bounding box center [320, 277] width 223 height 19
drag, startPoint x: 211, startPoint y: 293, endPoint x: 425, endPoint y: 307, distance: 213.8
click at [425, 287] on li "**********" at bounding box center [320, 277] width 223 height 19
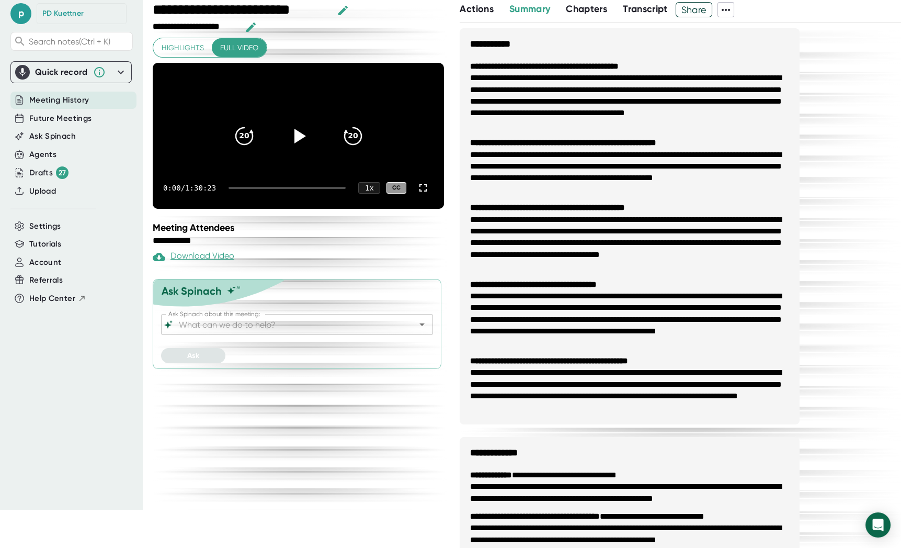
scroll to position [40, 0]
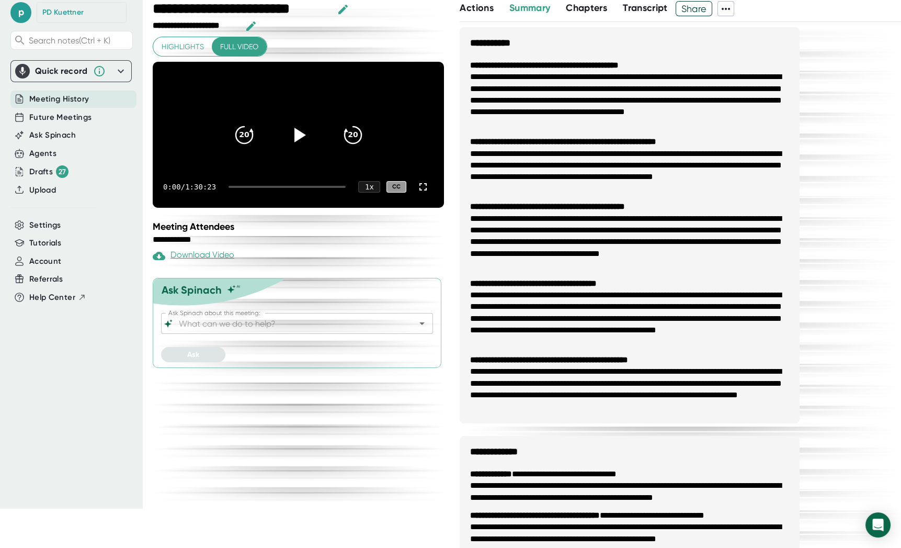
click at [204, 334] on div "Ask Spinach about this meeting:" at bounding box center [297, 323] width 272 height 21
click at [244, 330] on input "Ask Spinach about this meeting:" at bounding box center [288, 323] width 222 height 15
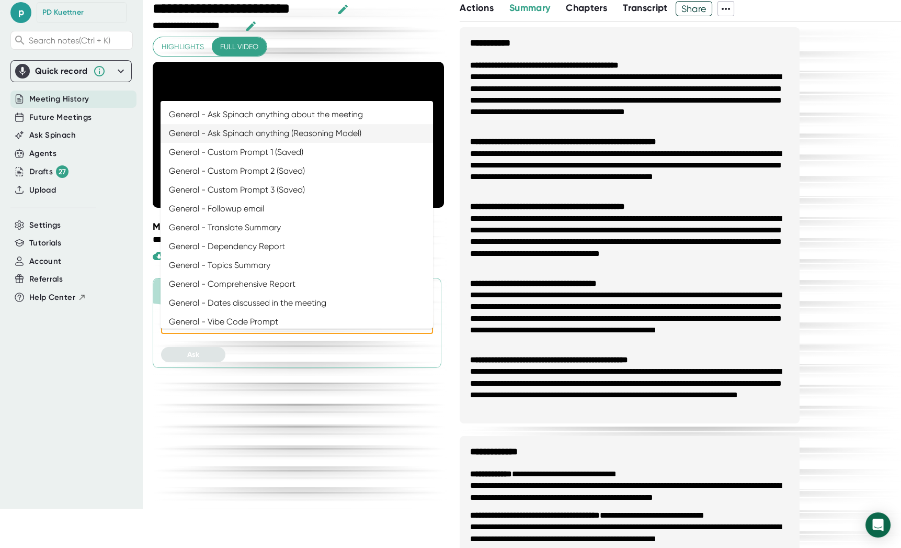
drag, startPoint x: 296, startPoint y: 134, endPoint x: 299, endPoint y: 120, distance: 15.0
click at [299, 120] on ul "General - Ask Spinach anything about the meeting General - Ask Spinach anything…" at bounding box center [297, 214] width 272 height 227
click at [299, 120] on li "General - Ask Spinach anything about the meeting" at bounding box center [297, 114] width 272 height 19
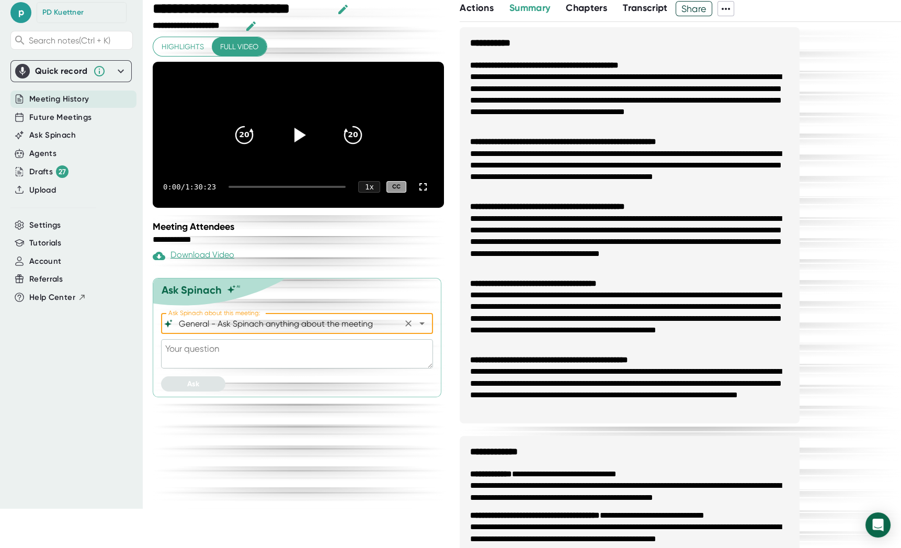
click at [288, 368] on textarea at bounding box center [297, 353] width 272 height 29
paste textarea "provide me with some direct observations from [GEOGRAPHIC_DATA] about their imp…"
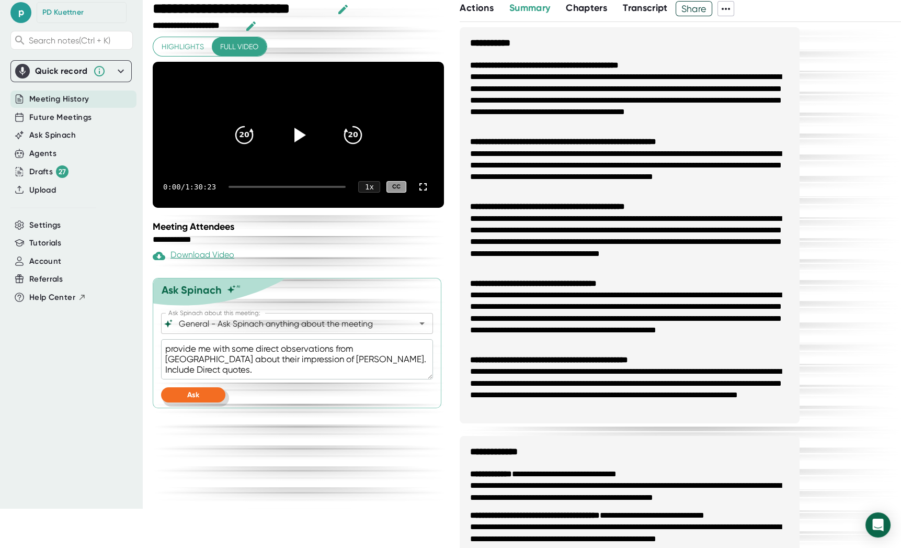
click at [197, 402] on button "Ask" at bounding box center [193, 394] width 64 height 15
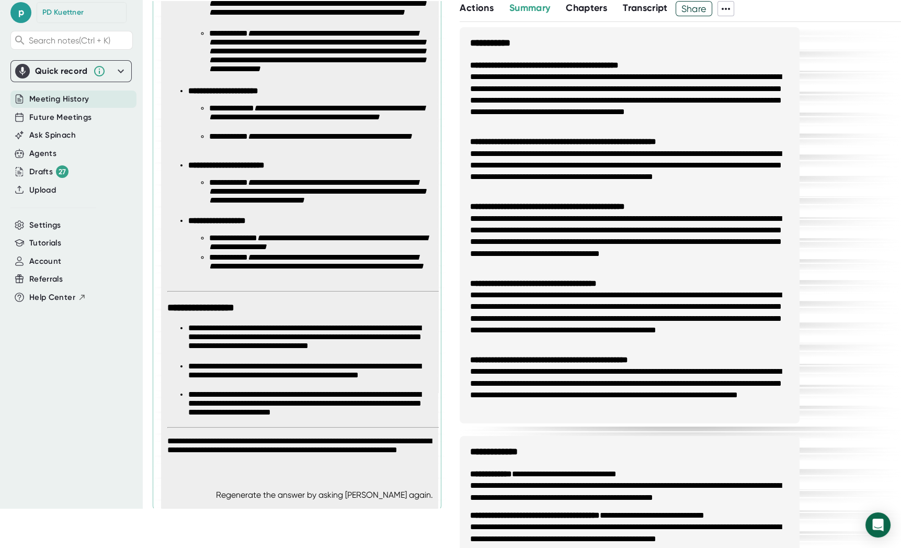
scroll to position [662, 0]
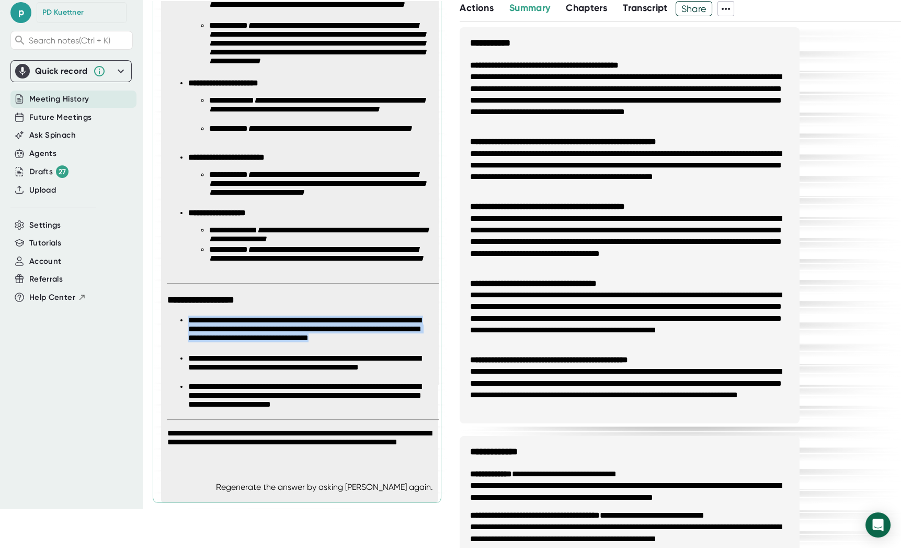
drag, startPoint x: 230, startPoint y: 346, endPoint x: 185, endPoint y: 320, distance: 52.3
click at [185, 320] on ul "**********" at bounding box center [299, 362] width 265 height 95
copy li "**********"
click at [254, 340] on li "**********" at bounding box center [310, 334] width 244 height 38
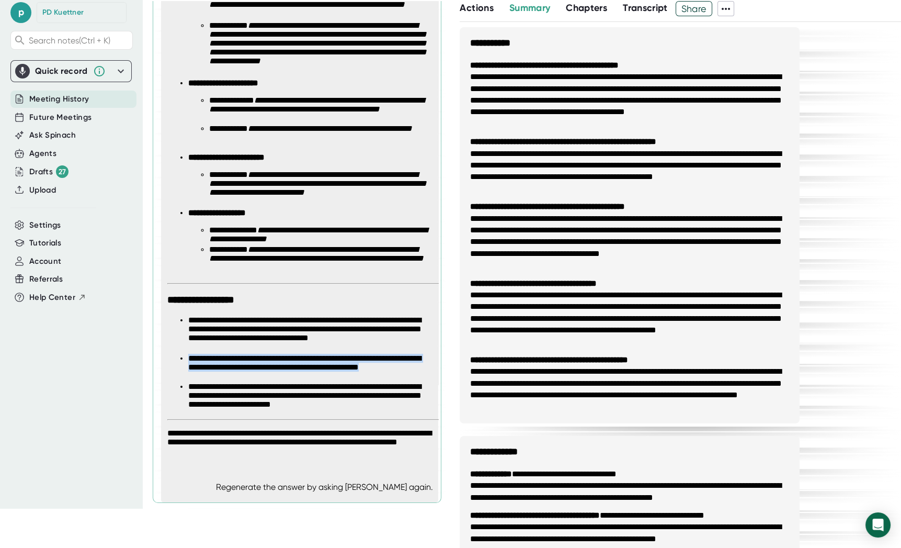
drag, startPoint x: 235, startPoint y: 375, endPoint x: 177, endPoint y: 358, distance: 61.1
click at [177, 358] on ul "**********" at bounding box center [299, 362] width 265 height 95
copy li "**********"
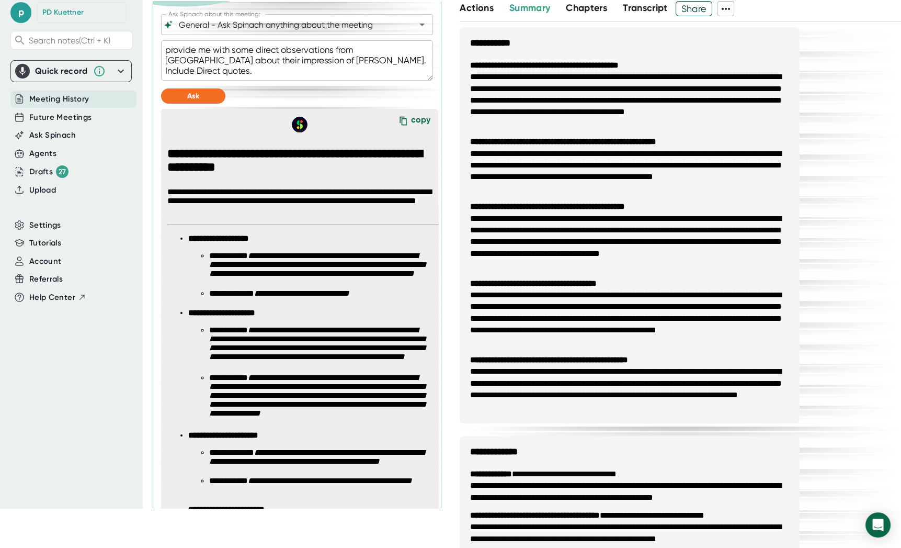
scroll to position [191, 0]
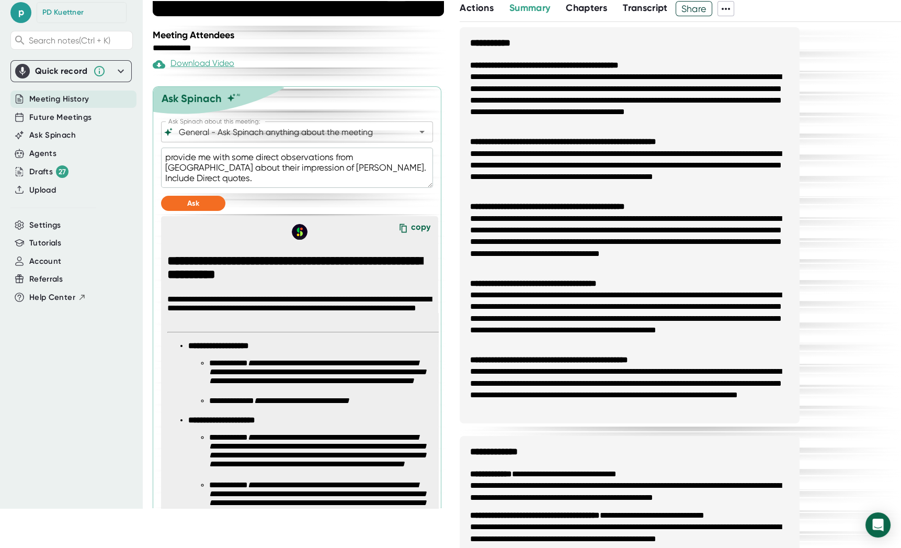
click at [232, 181] on textarea "provide me with some direct observations from [GEOGRAPHIC_DATA] about their imp…" at bounding box center [297, 167] width 272 height 40
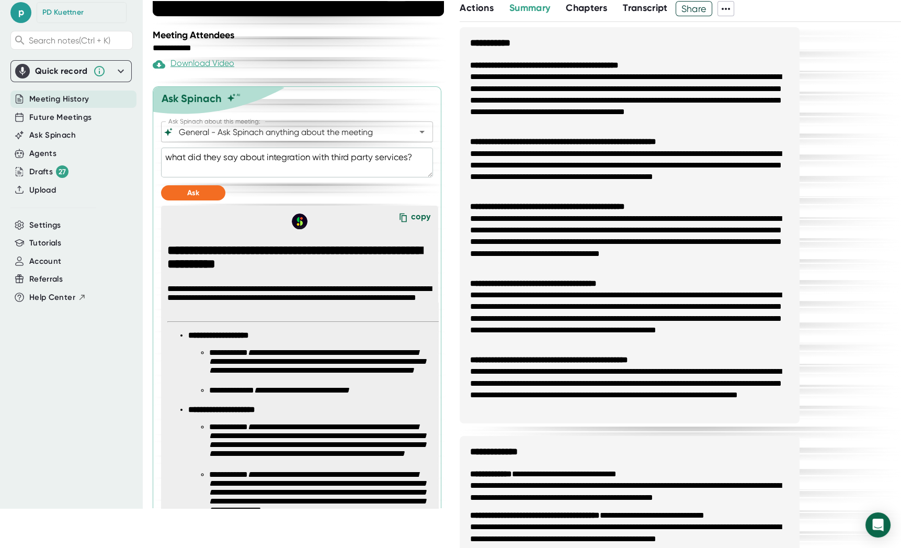
click at [209, 216] on div "**********" at bounding box center [297, 535] width 272 height 829
click at [209, 200] on button "Ask" at bounding box center [193, 192] width 64 height 15
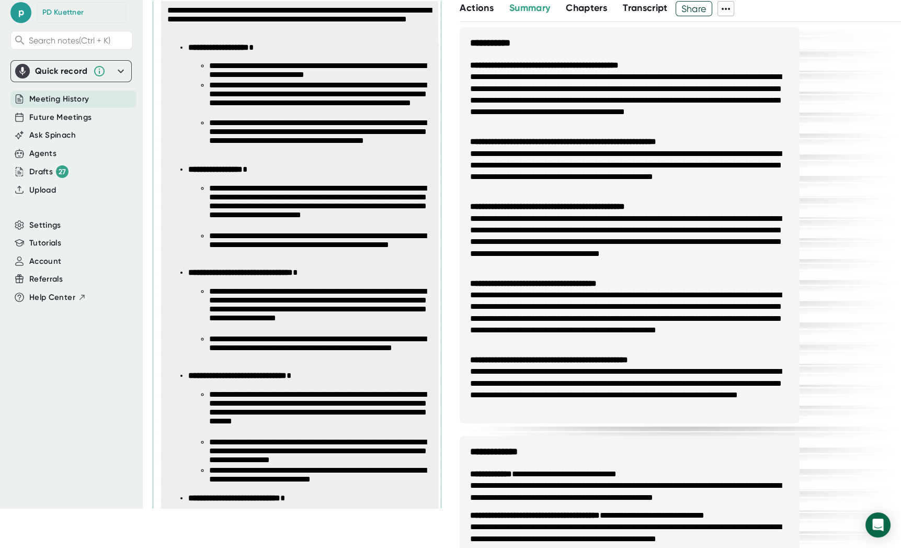
scroll to position [418, 0]
